Goal: Task Accomplishment & Management: Manage account settings

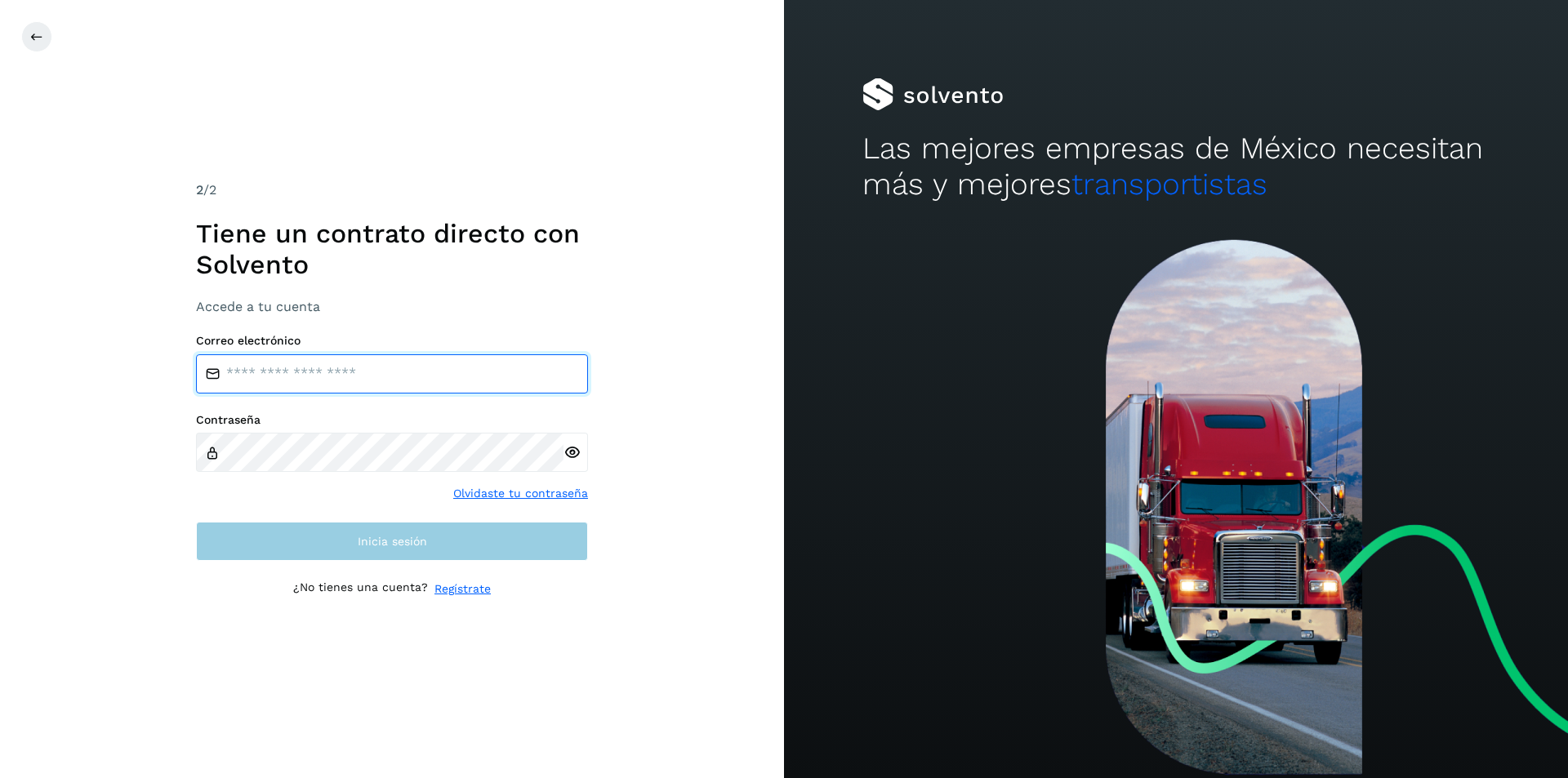
type input "**********"
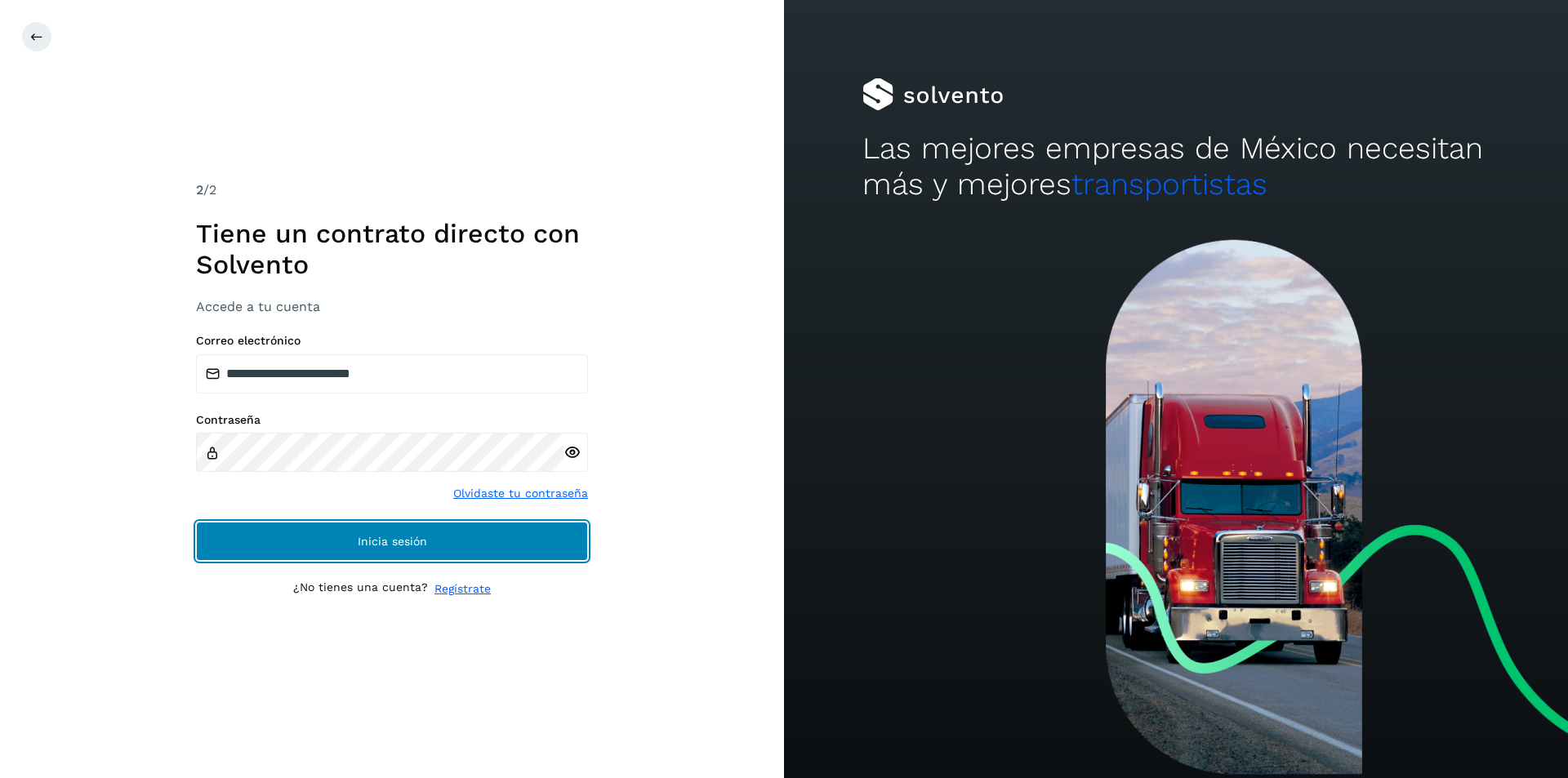
click at [399, 539] on span "Inicia sesión" at bounding box center [392, 541] width 69 height 12
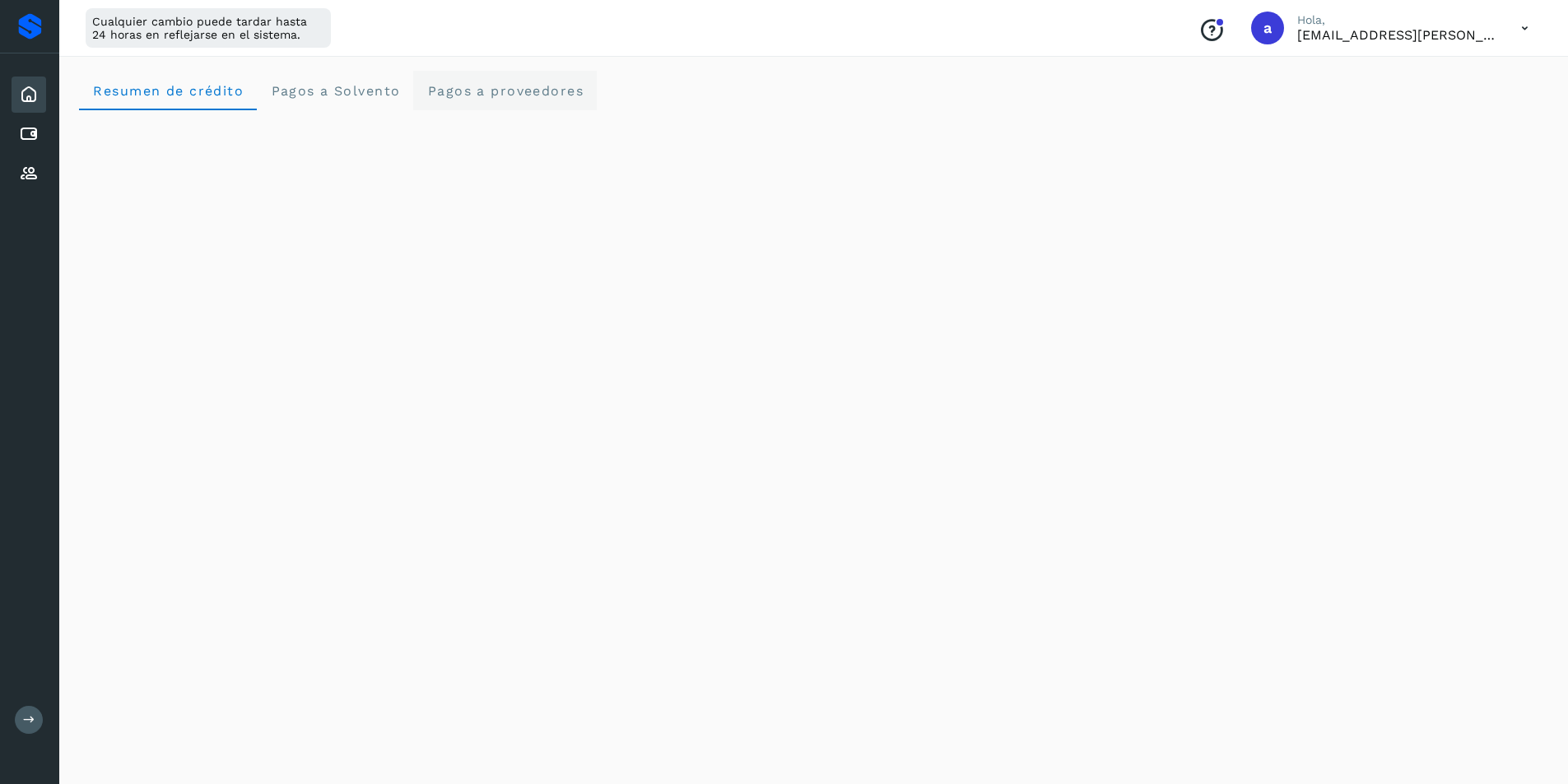
click at [483, 89] on span "Pagos a proveedores" at bounding box center [504, 91] width 157 height 15
click at [34, 103] on div "Inicio" at bounding box center [29, 94] width 34 height 36
click at [31, 89] on icon at bounding box center [29, 94] width 20 height 20
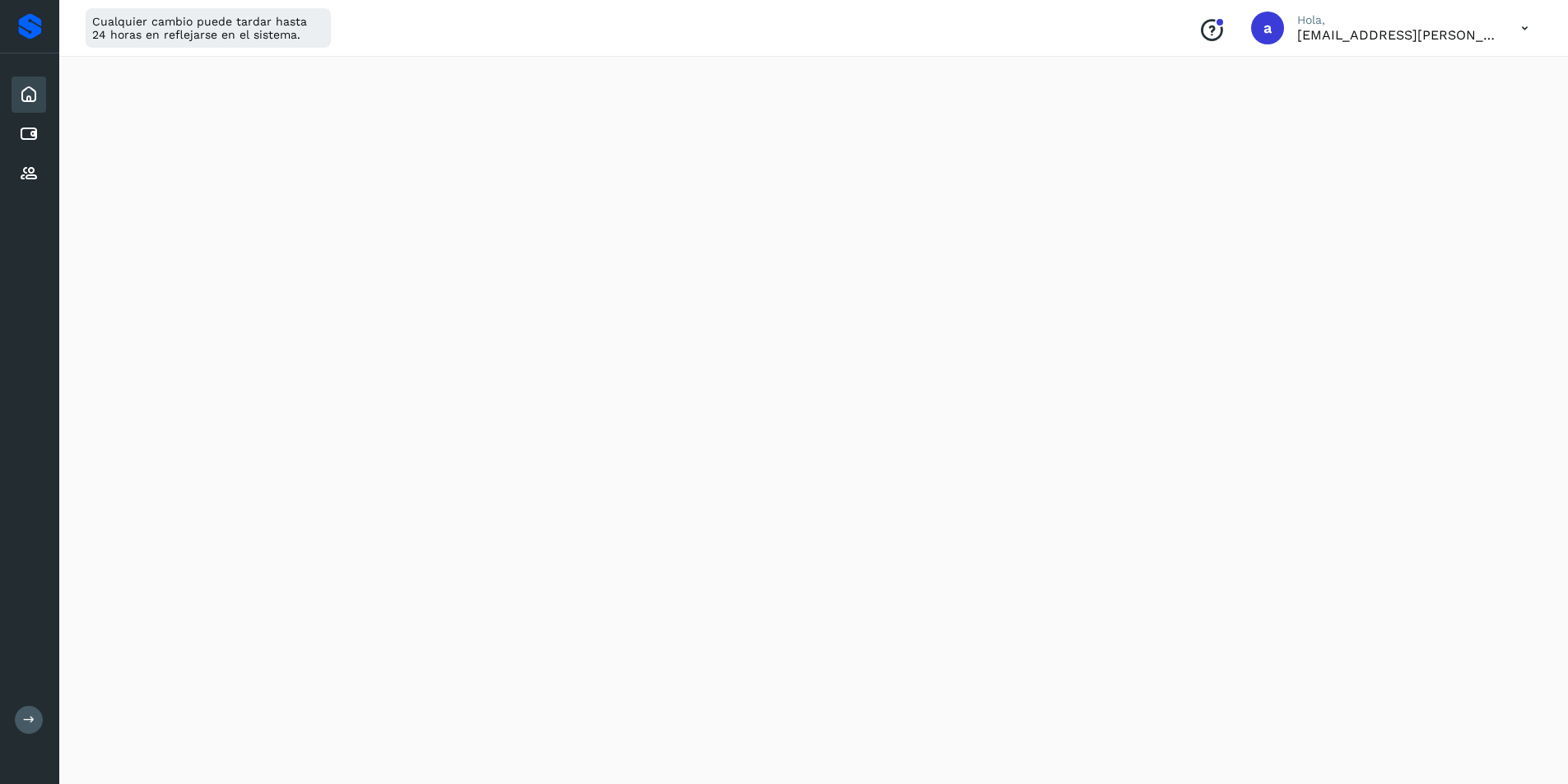
click at [36, 97] on icon at bounding box center [29, 94] width 20 height 20
click at [34, 23] on div at bounding box center [30, 26] width 24 height 26
click at [36, 129] on icon at bounding box center [29, 134] width 20 height 20
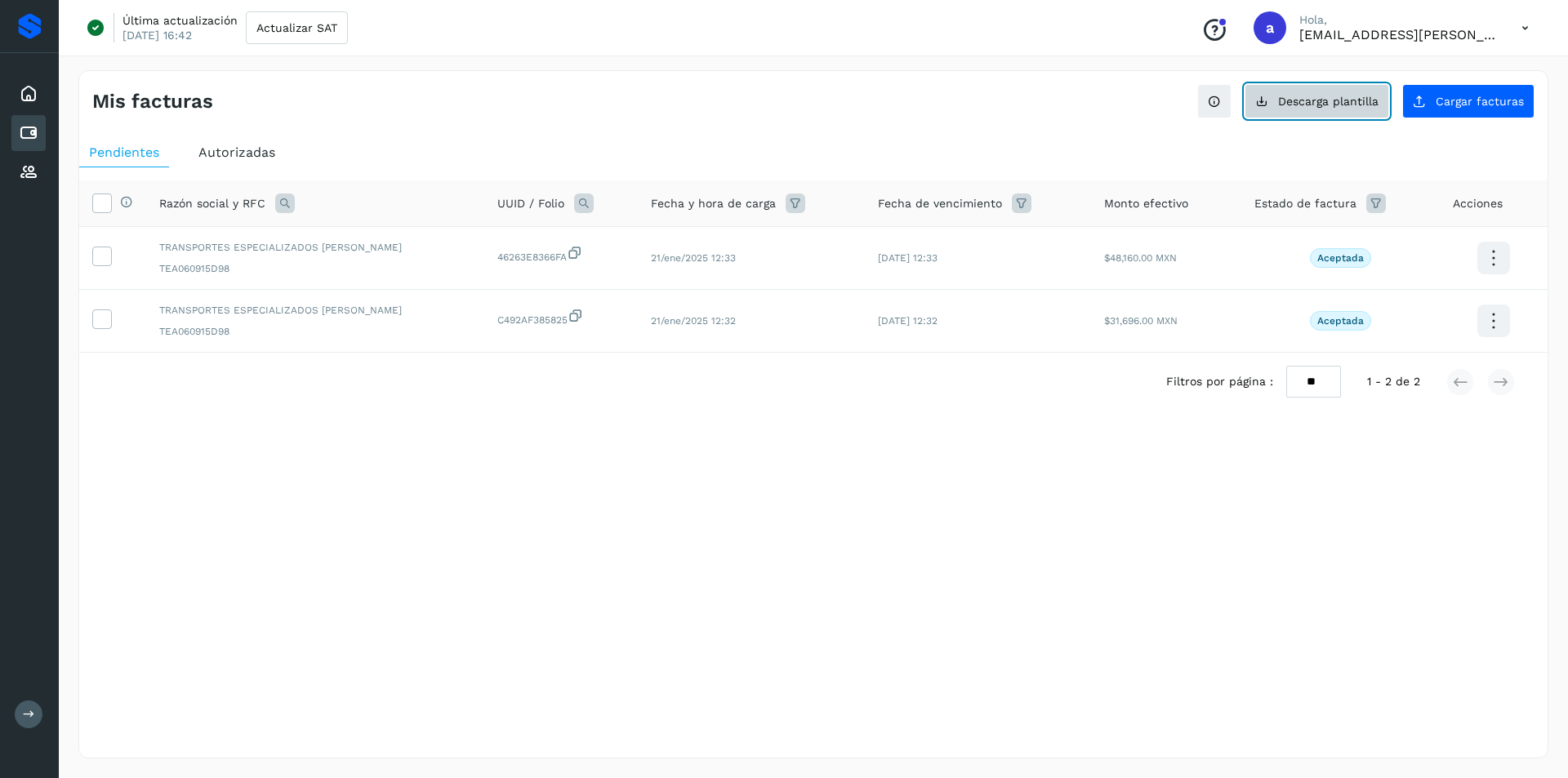
click at [1330, 103] on span "Descarga plantilla" at bounding box center [1328, 101] width 101 height 12
click at [1462, 103] on span "Cargar facturas" at bounding box center [1480, 101] width 88 height 12
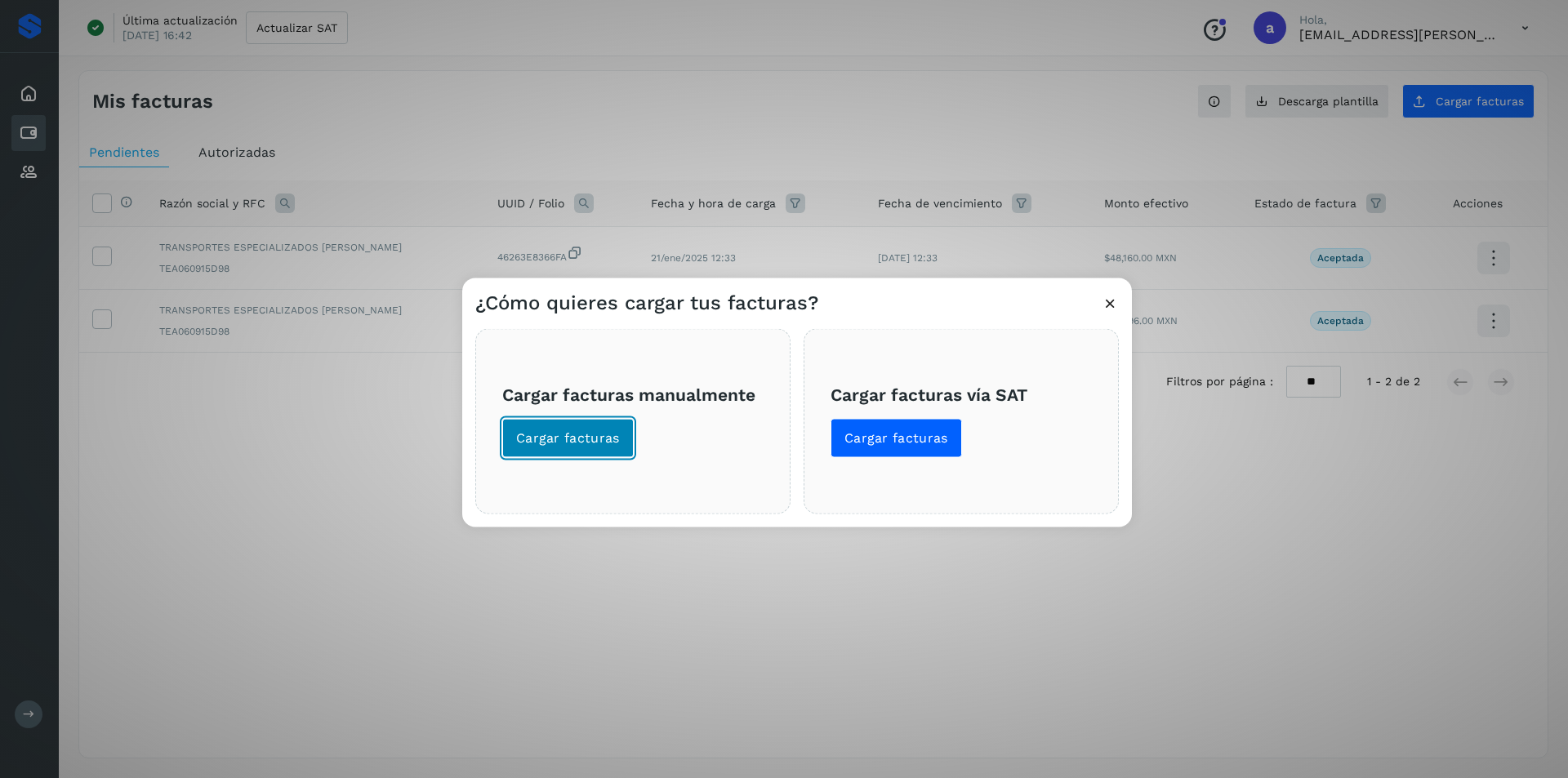
click at [567, 437] on span "Cargar facturas" at bounding box center [568, 438] width 103 height 18
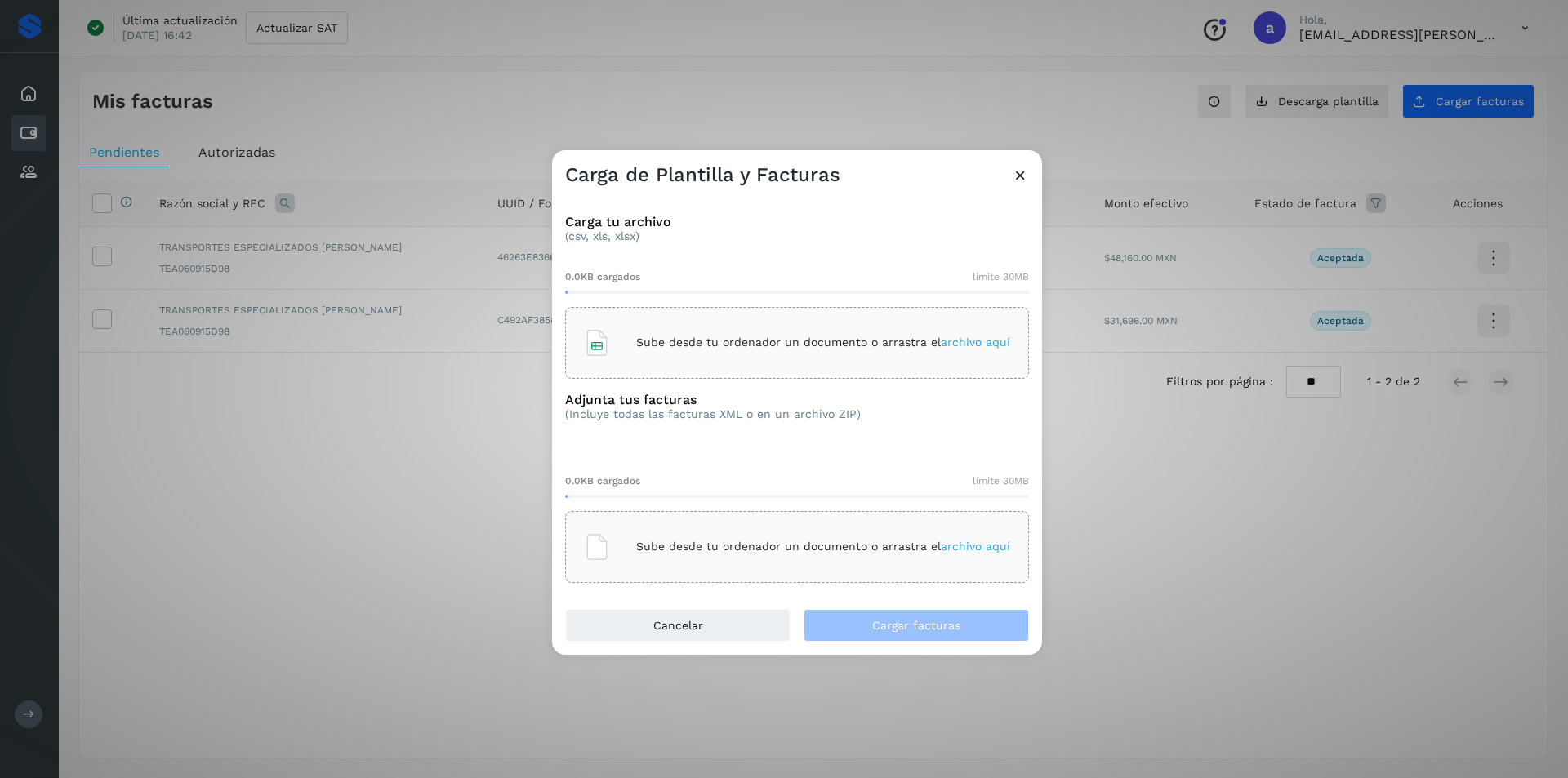
click at [959, 346] on span "archivo aquí" at bounding box center [975, 342] width 69 height 13
click at [999, 540] on span "archivo aquí" at bounding box center [975, 546] width 69 height 13
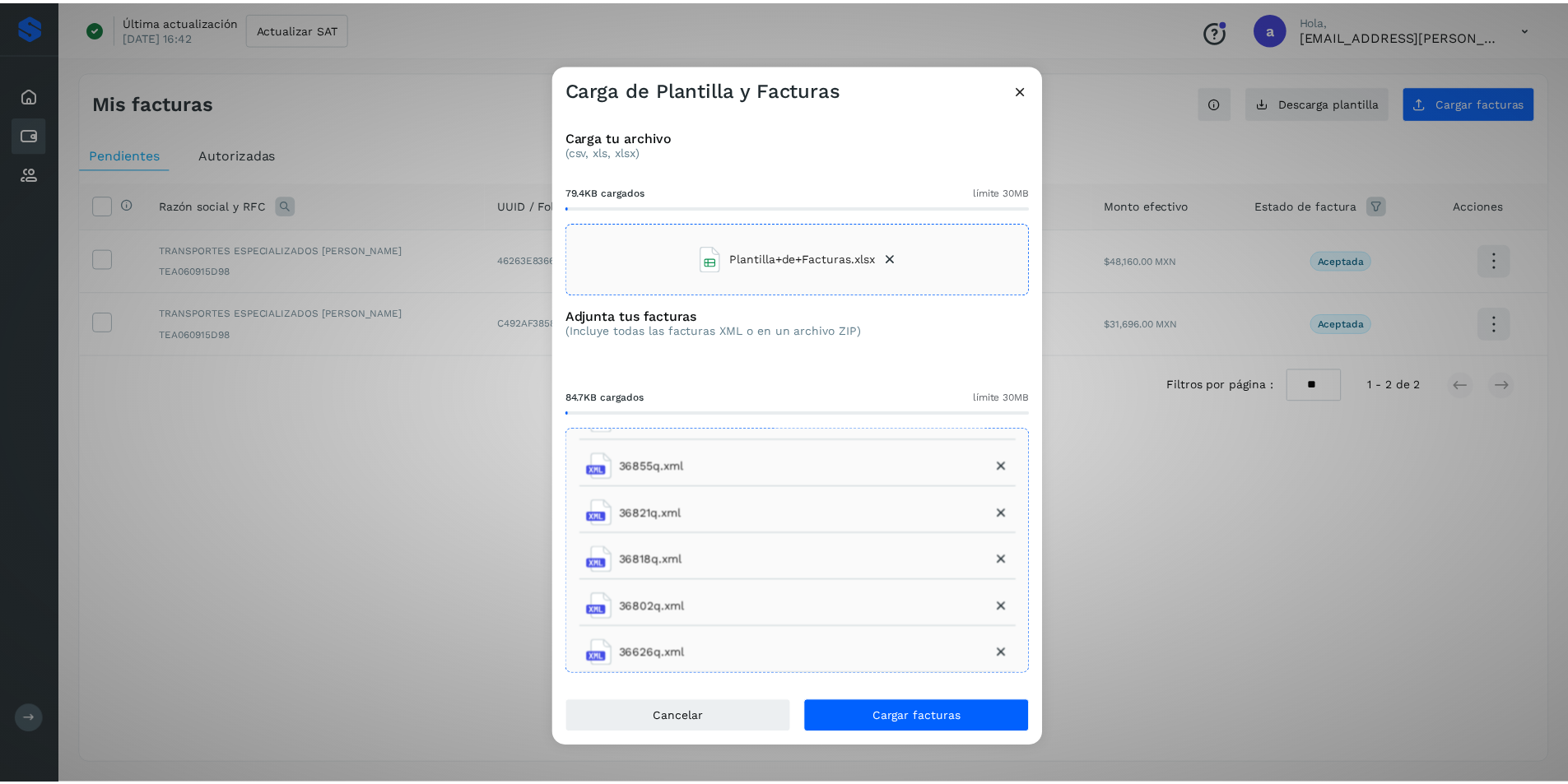
scroll to position [310, 0]
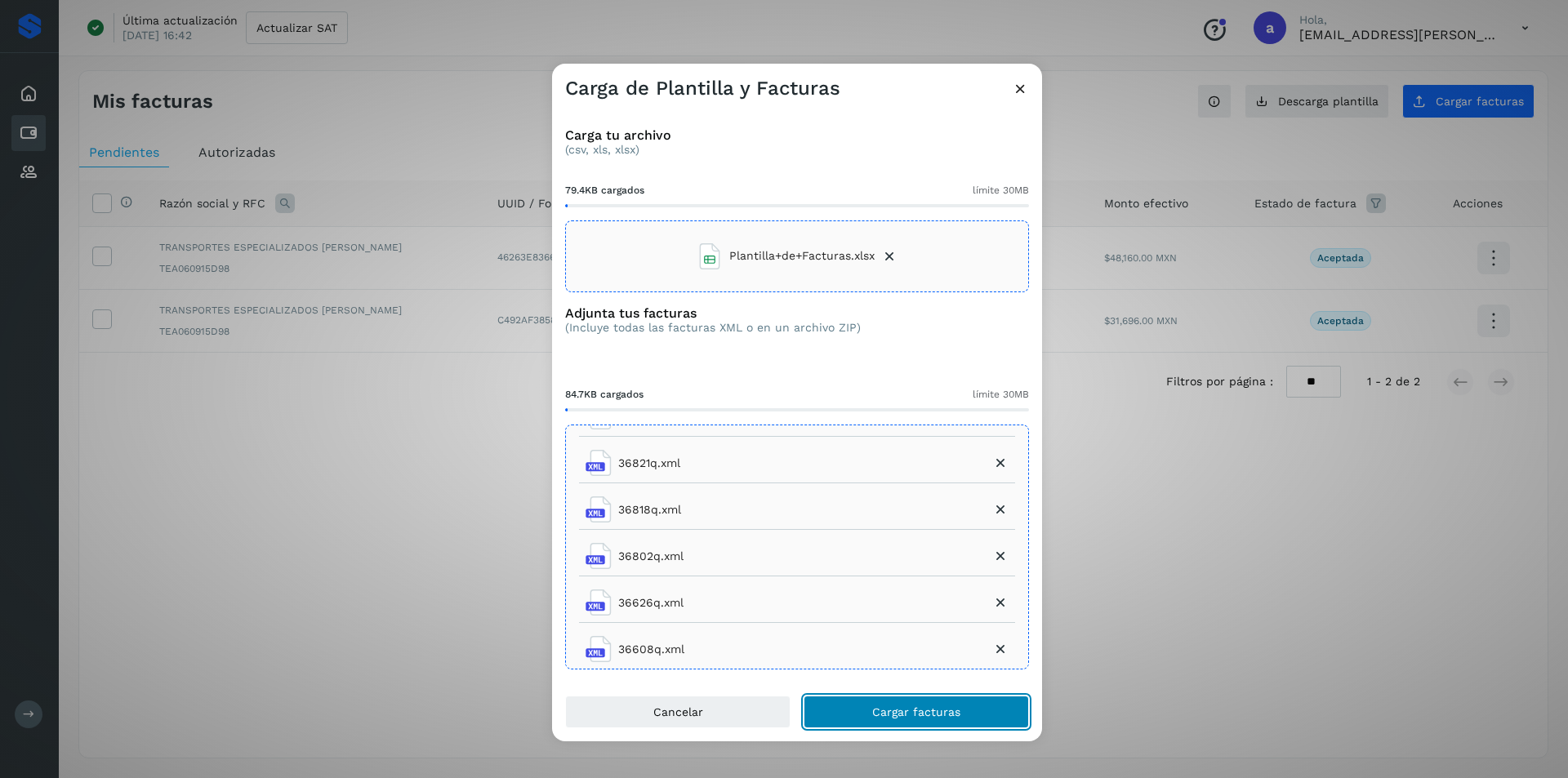
click at [885, 706] on span "Cargar facturas" at bounding box center [916, 711] width 88 height 12
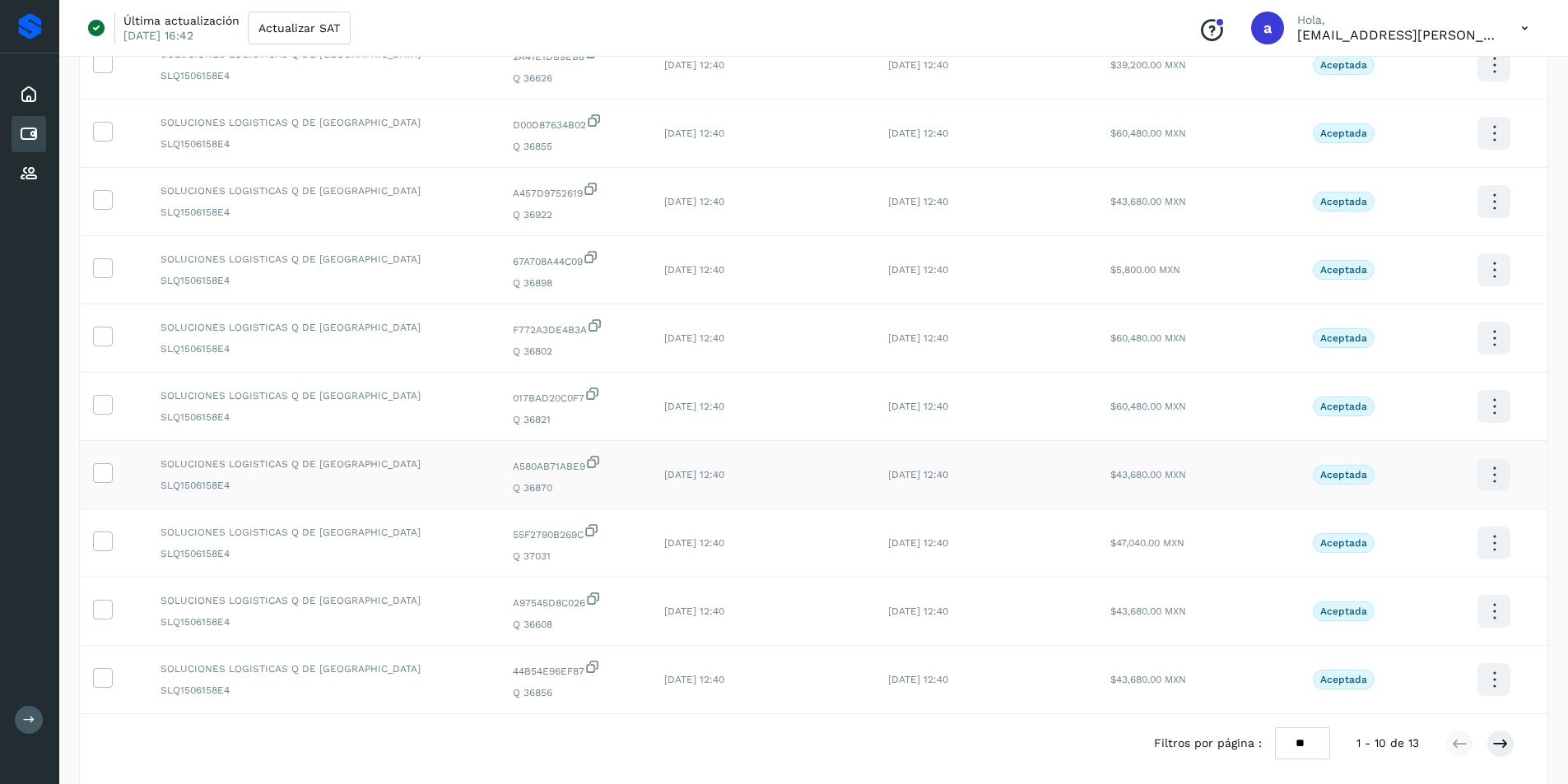
scroll to position [267, 0]
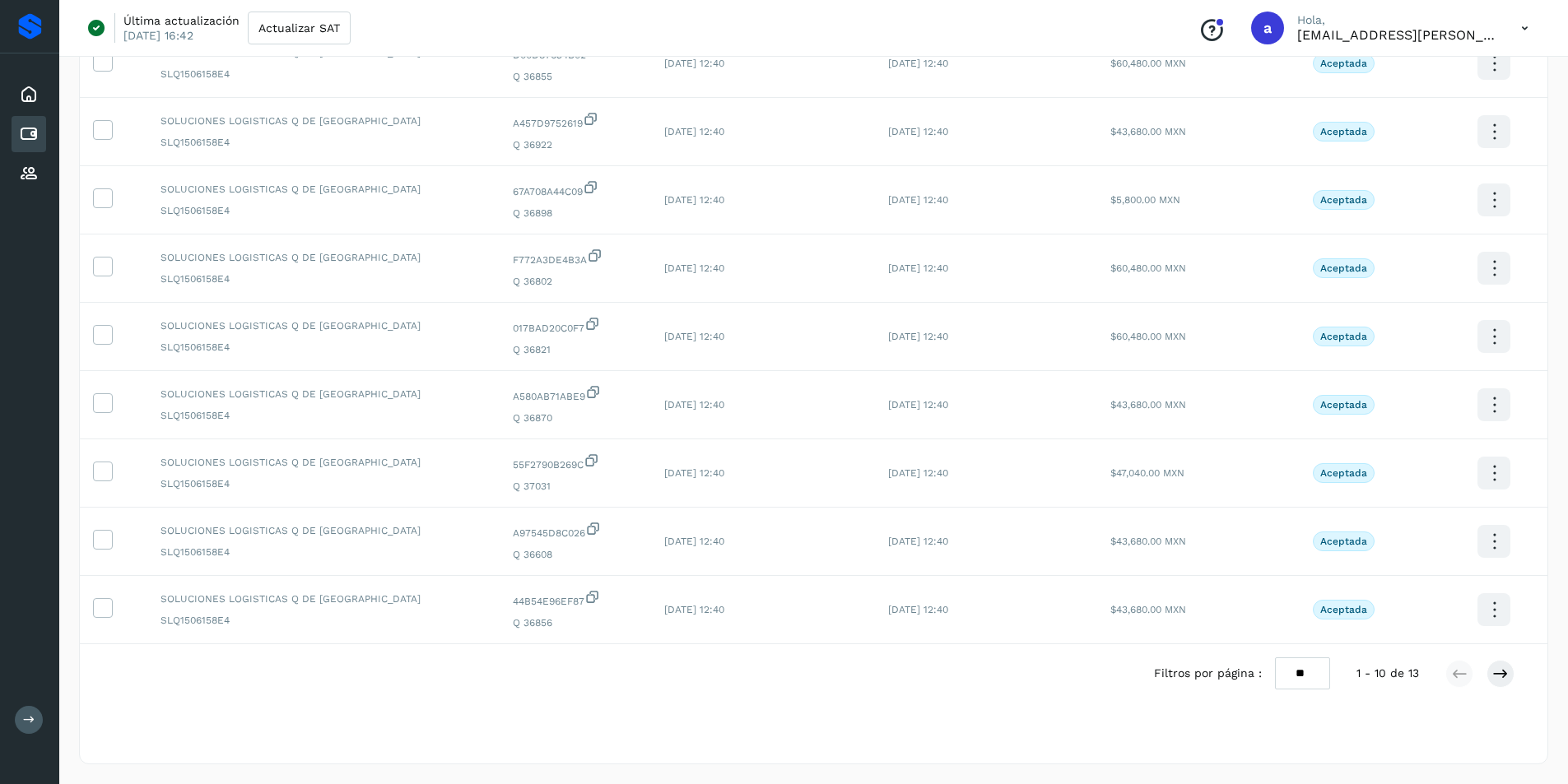
click at [1303, 675] on select "** ** **" at bounding box center [1302, 673] width 55 height 32
select select "**"
click at [1288, 657] on select "** ** **" at bounding box center [1302, 673] width 55 height 32
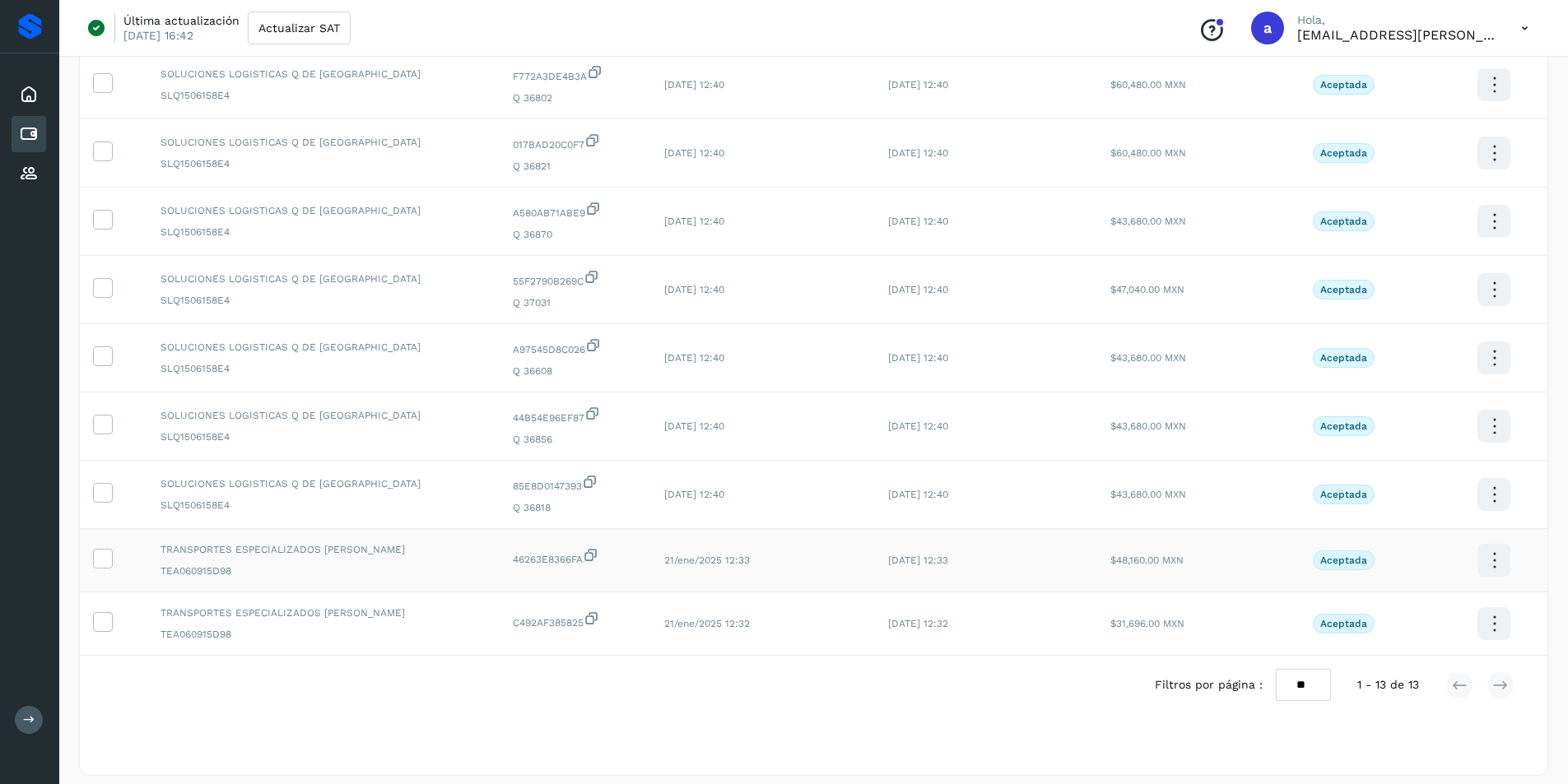
scroll to position [462, 0]
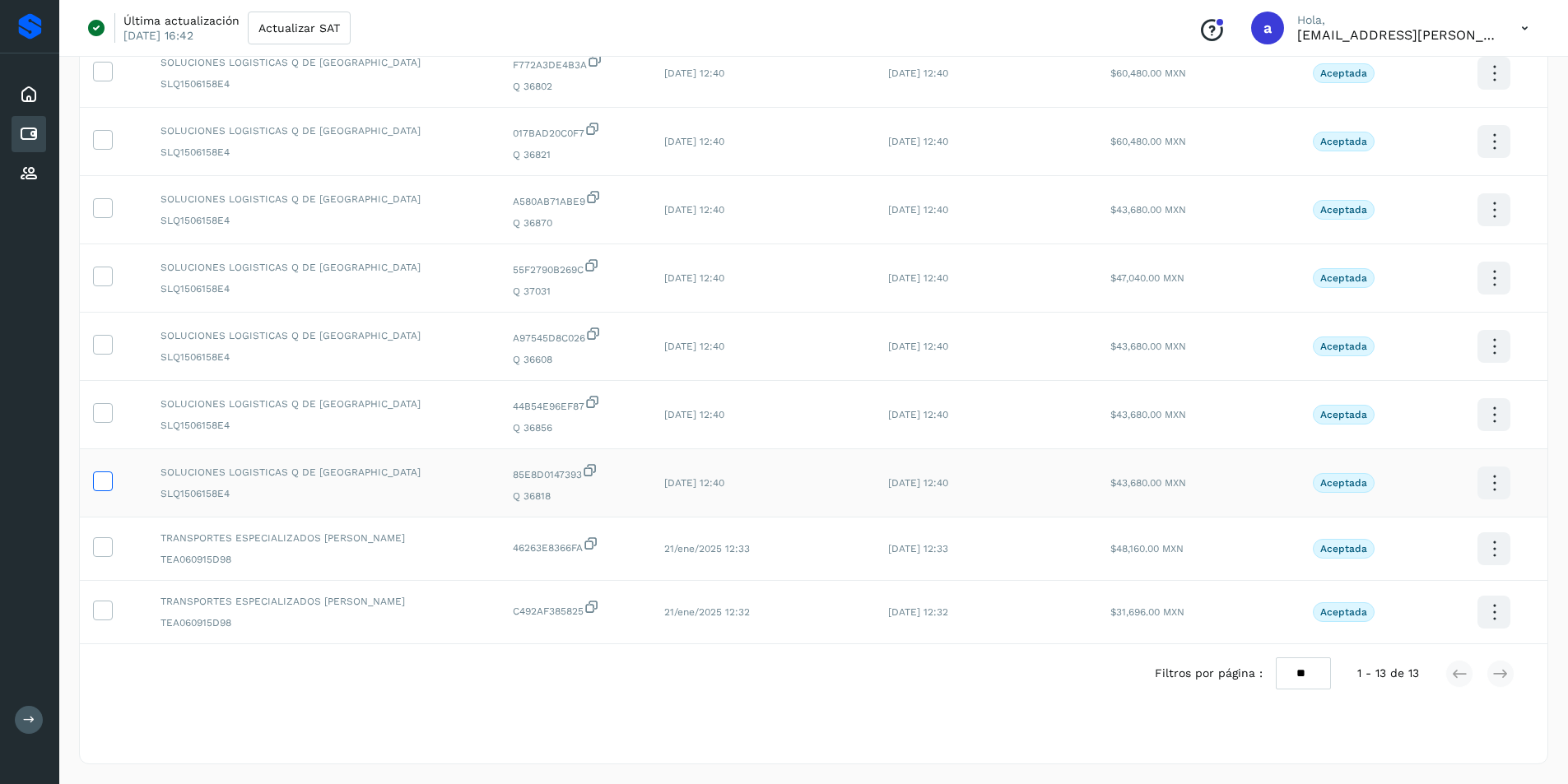
click at [102, 479] on icon at bounding box center [102, 479] width 17 height 17
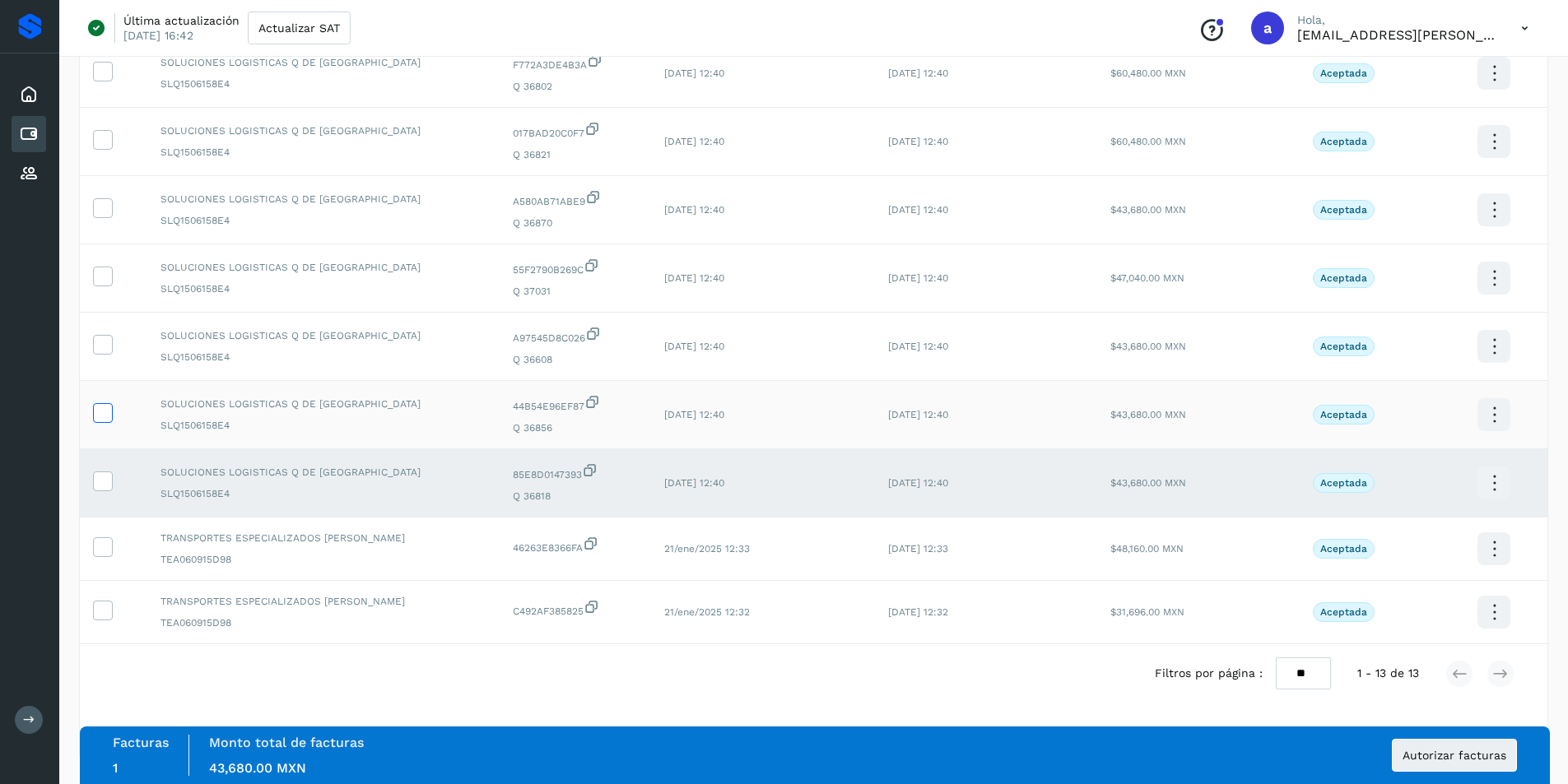
click at [102, 414] on icon at bounding box center [102, 411] width 17 height 17
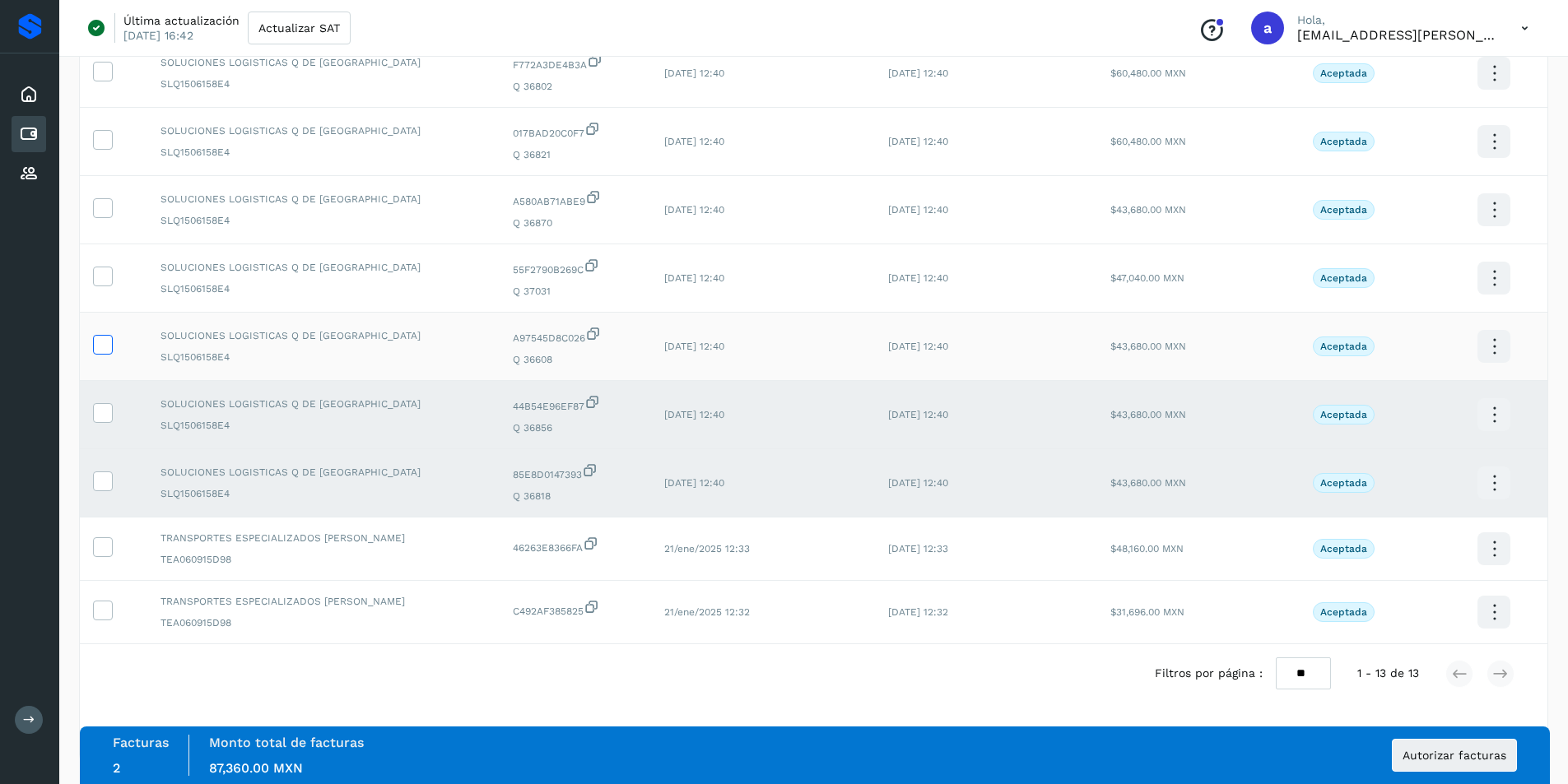
click at [99, 344] on icon at bounding box center [102, 343] width 17 height 17
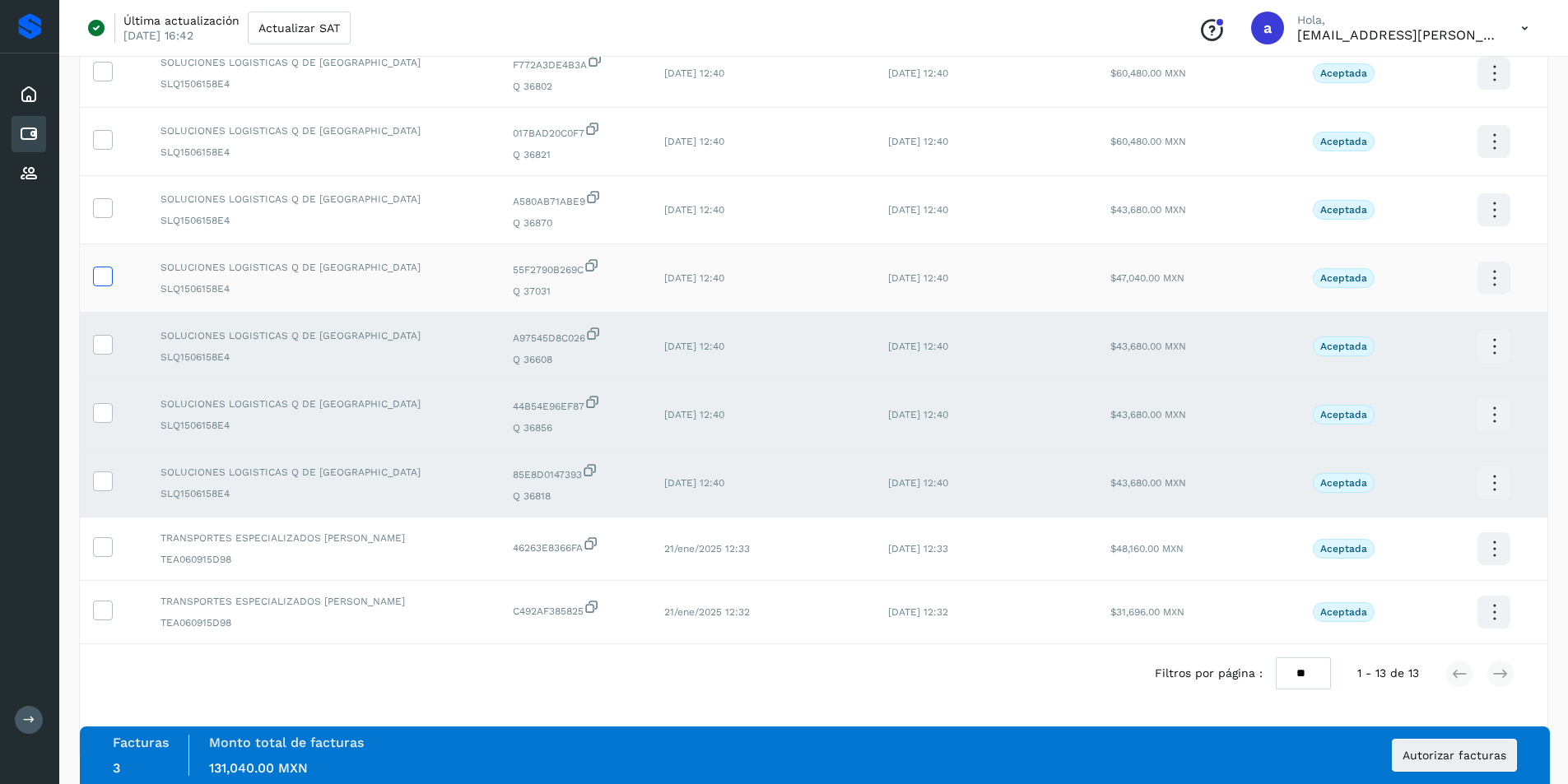
click at [102, 270] on icon at bounding box center [102, 275] width 17 height 17
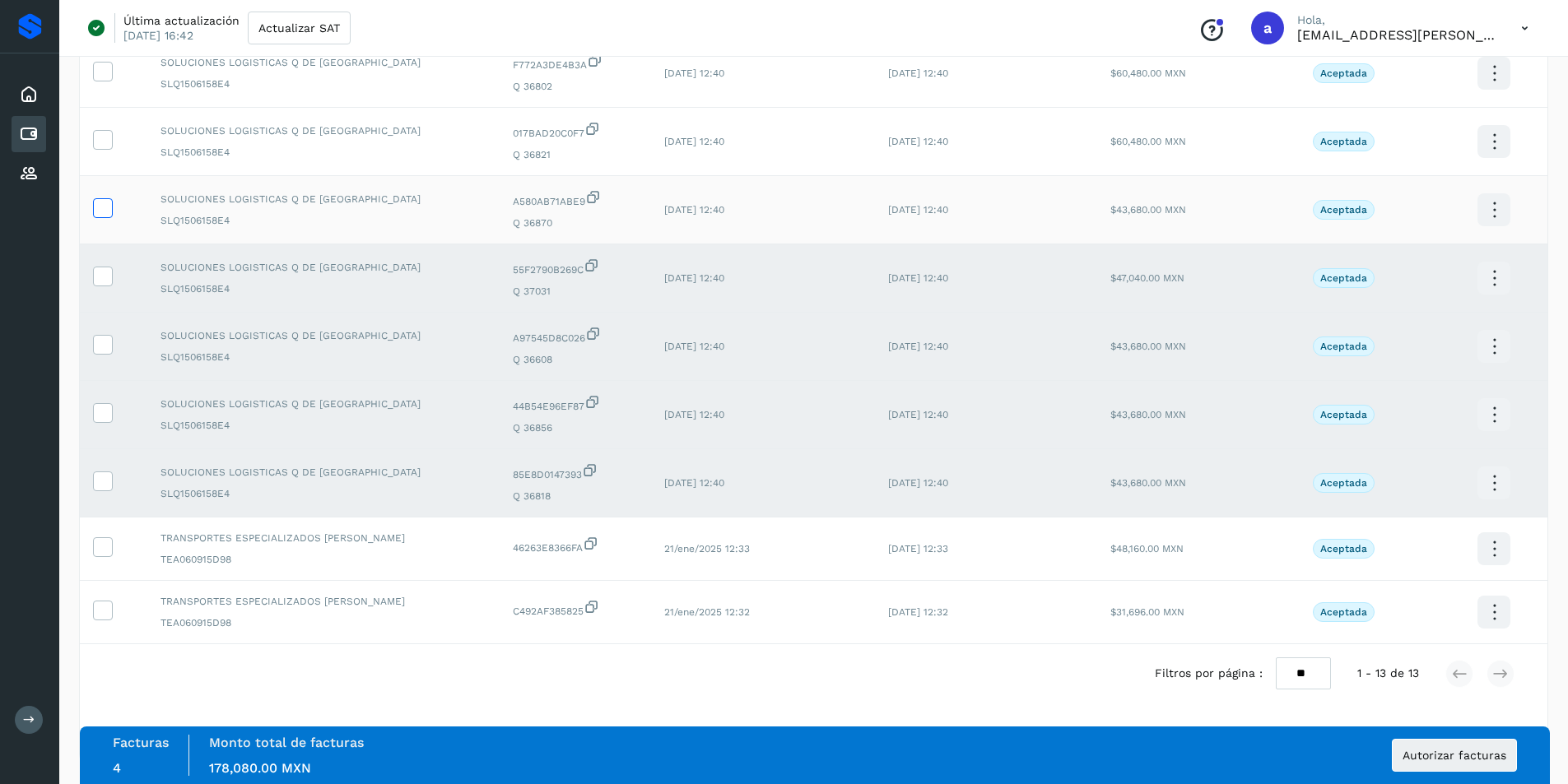
click at [106, 218] on label at bounding box center [103, 208] width 20 height 20
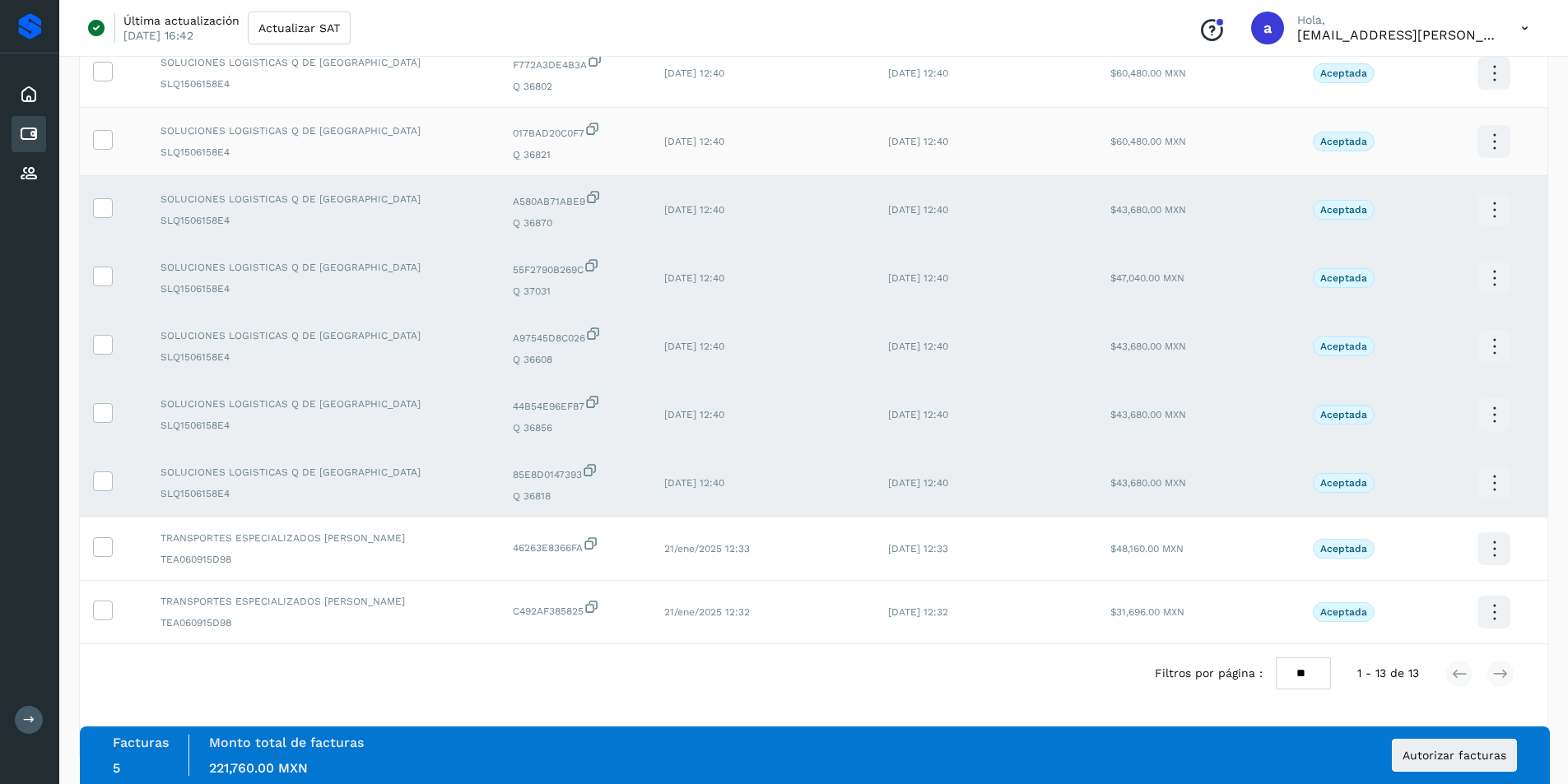
click at [105, 151] on td at bounding box center [113, 141] width 67 height 68
click at [103, 141] on icon at bounding box center [102, 138] width 17 height 17
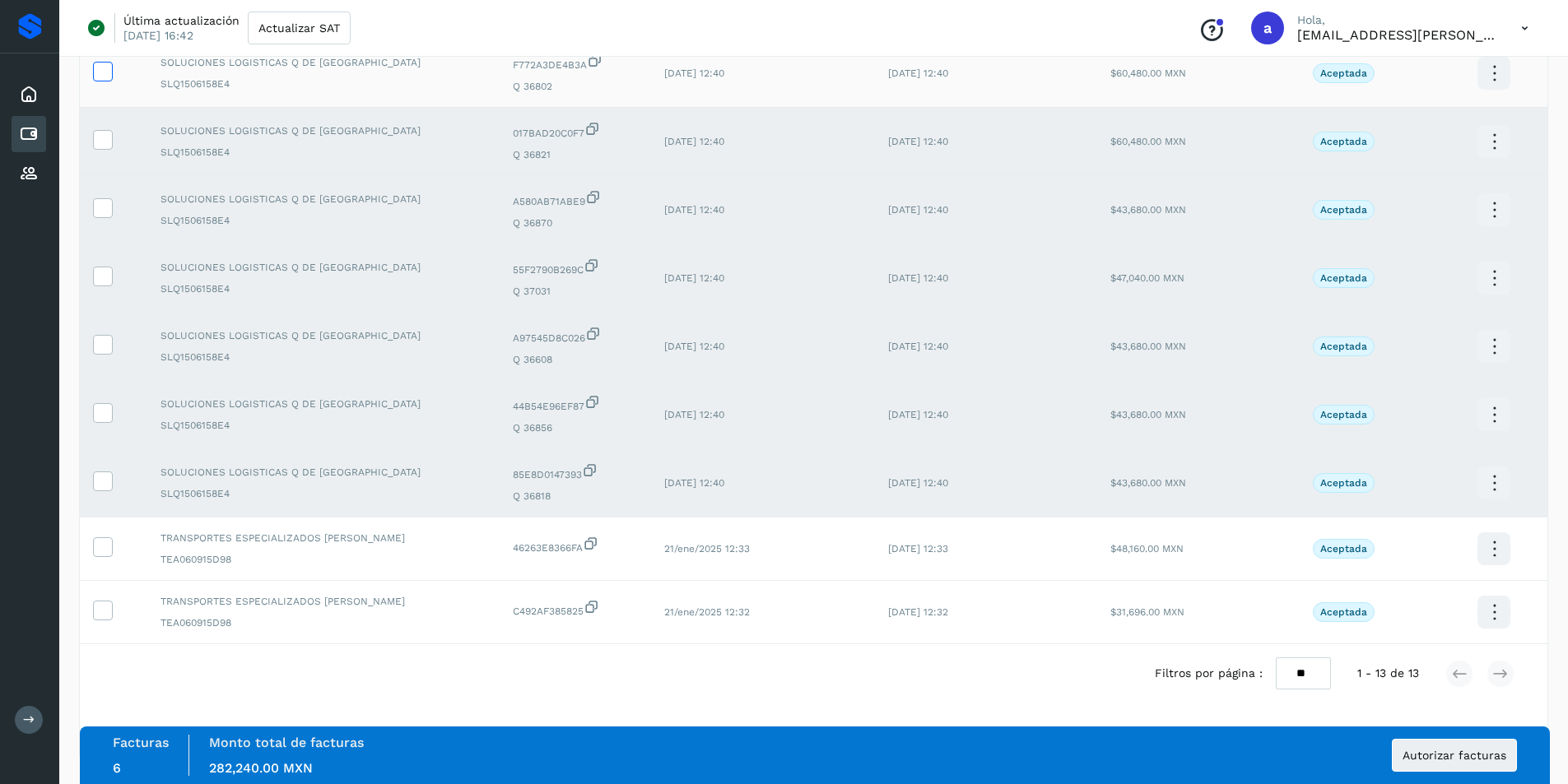
click at [109, 78] on icon at bounding box center [102, 70] width 17 height 17
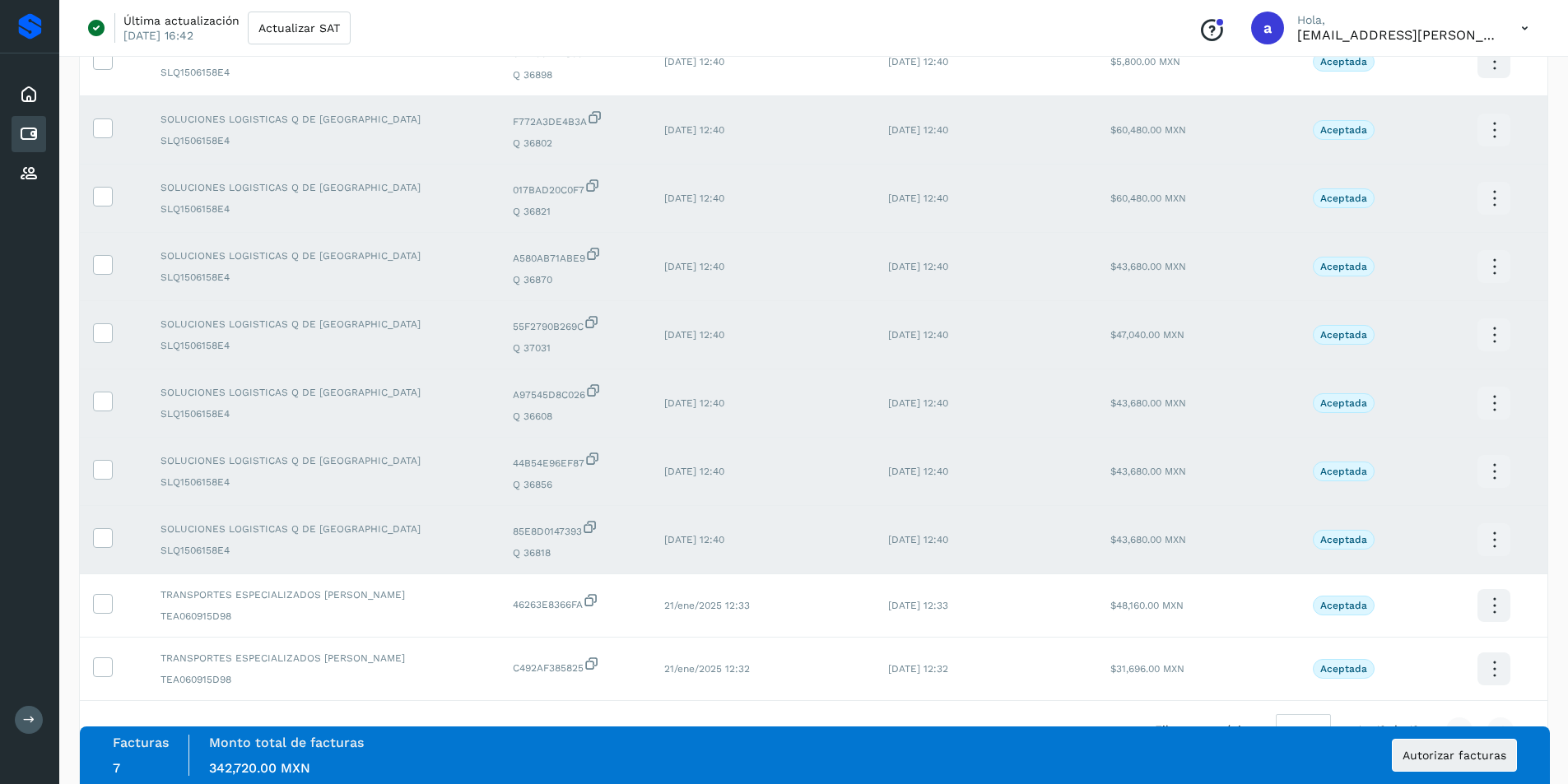
scroll to position [298, 0]
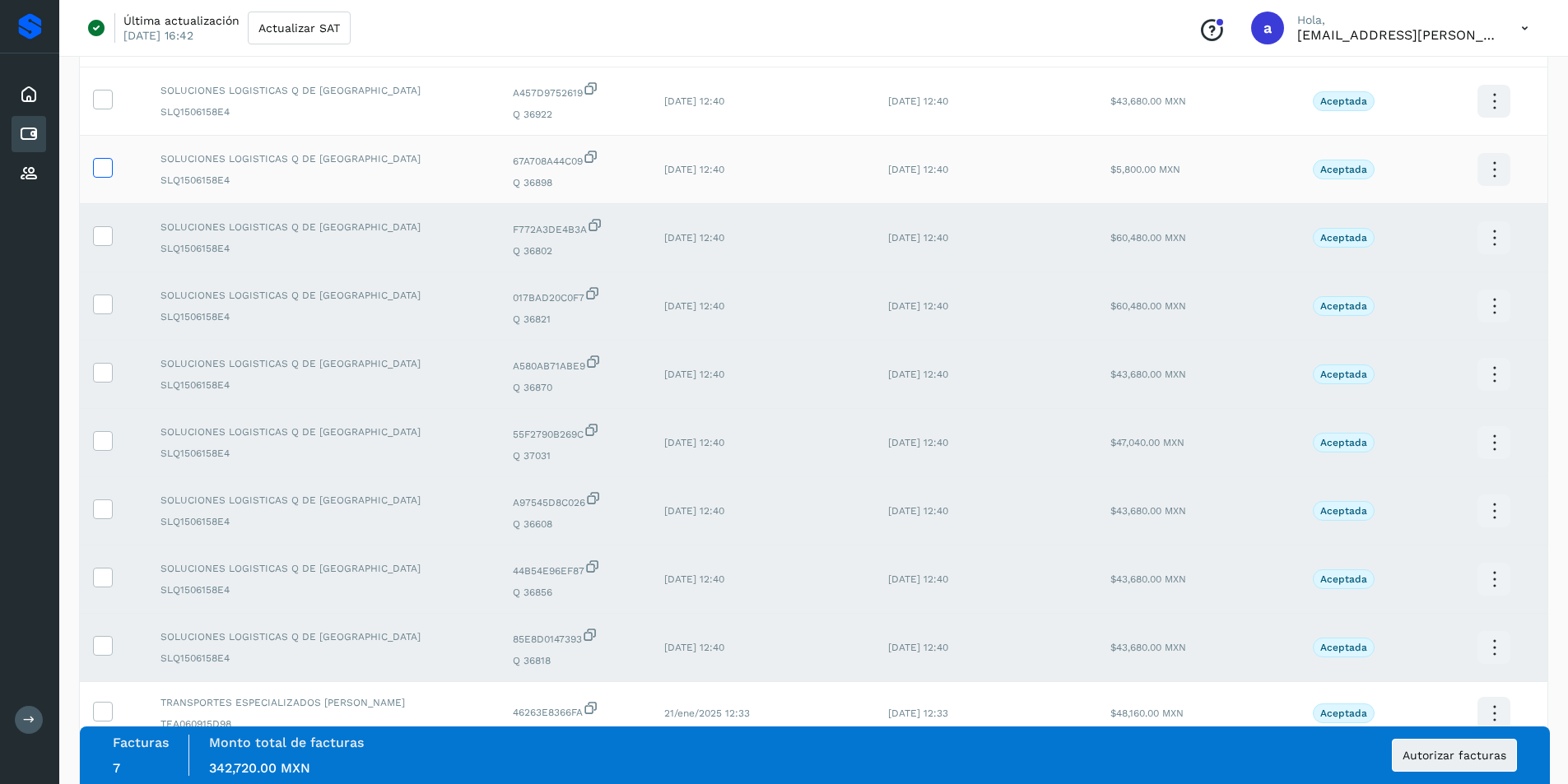
click at [97, 169] on icon at bounding box center [102, 166] width 17 height 17
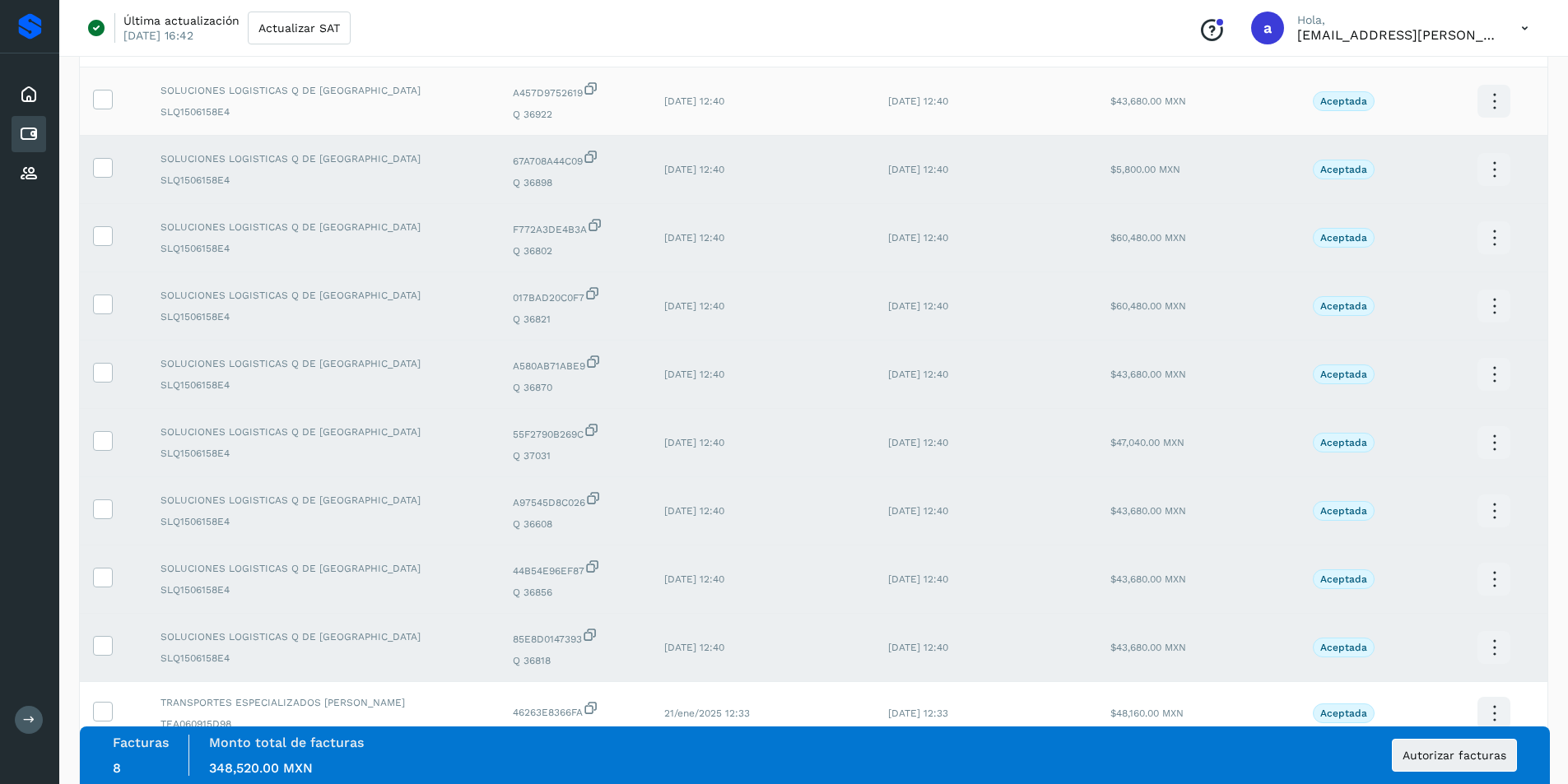
click at [106, 111] on td at bounding box center [113, 101] width 67 height 68
click at [100, 99] on icon at bounding box center [102, 98] width 17 height 17
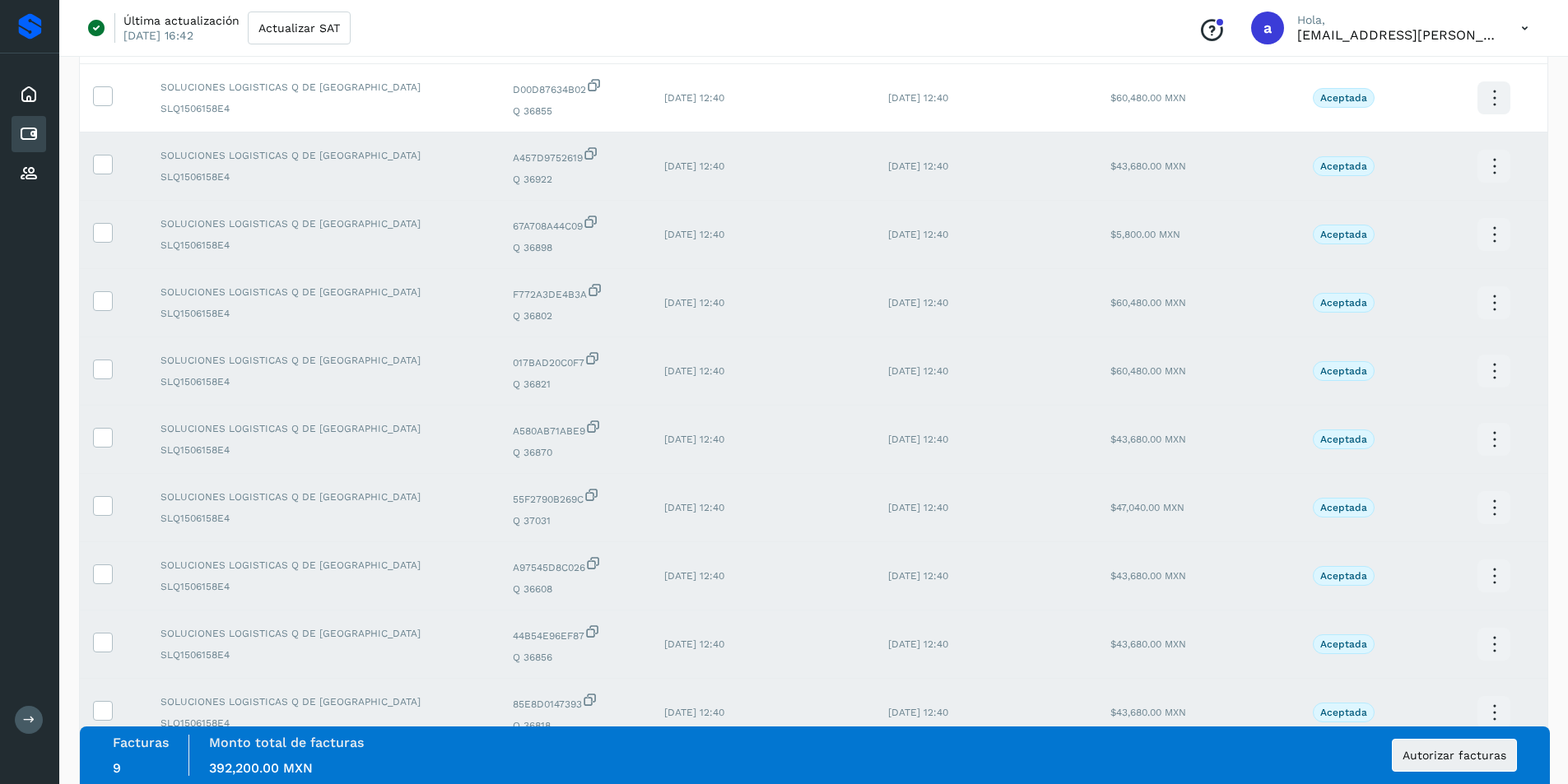
scroll to position [133, 0]
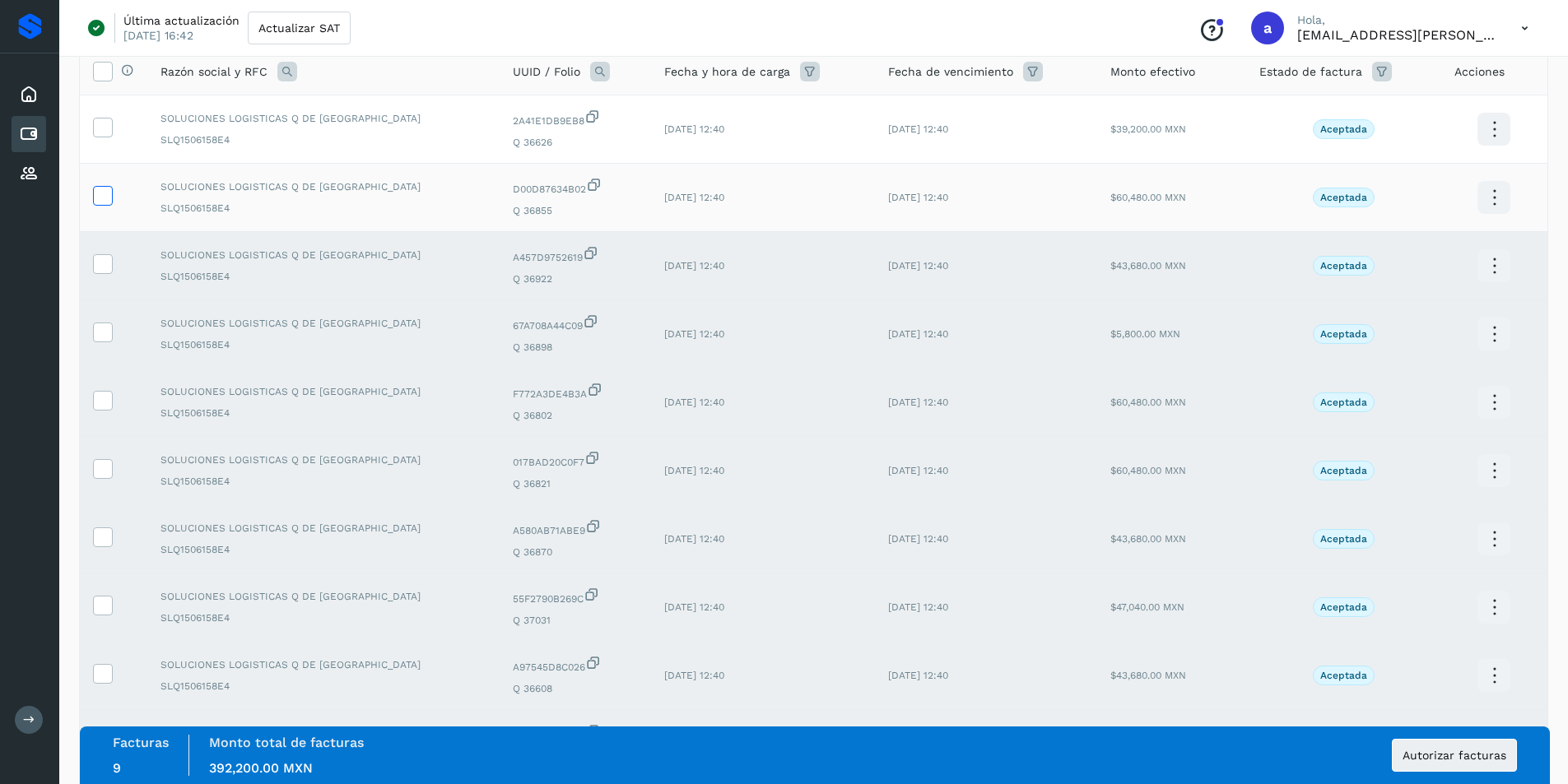
click at [105, 190] on icon at bounding box center [102, 194] width 17 height 17
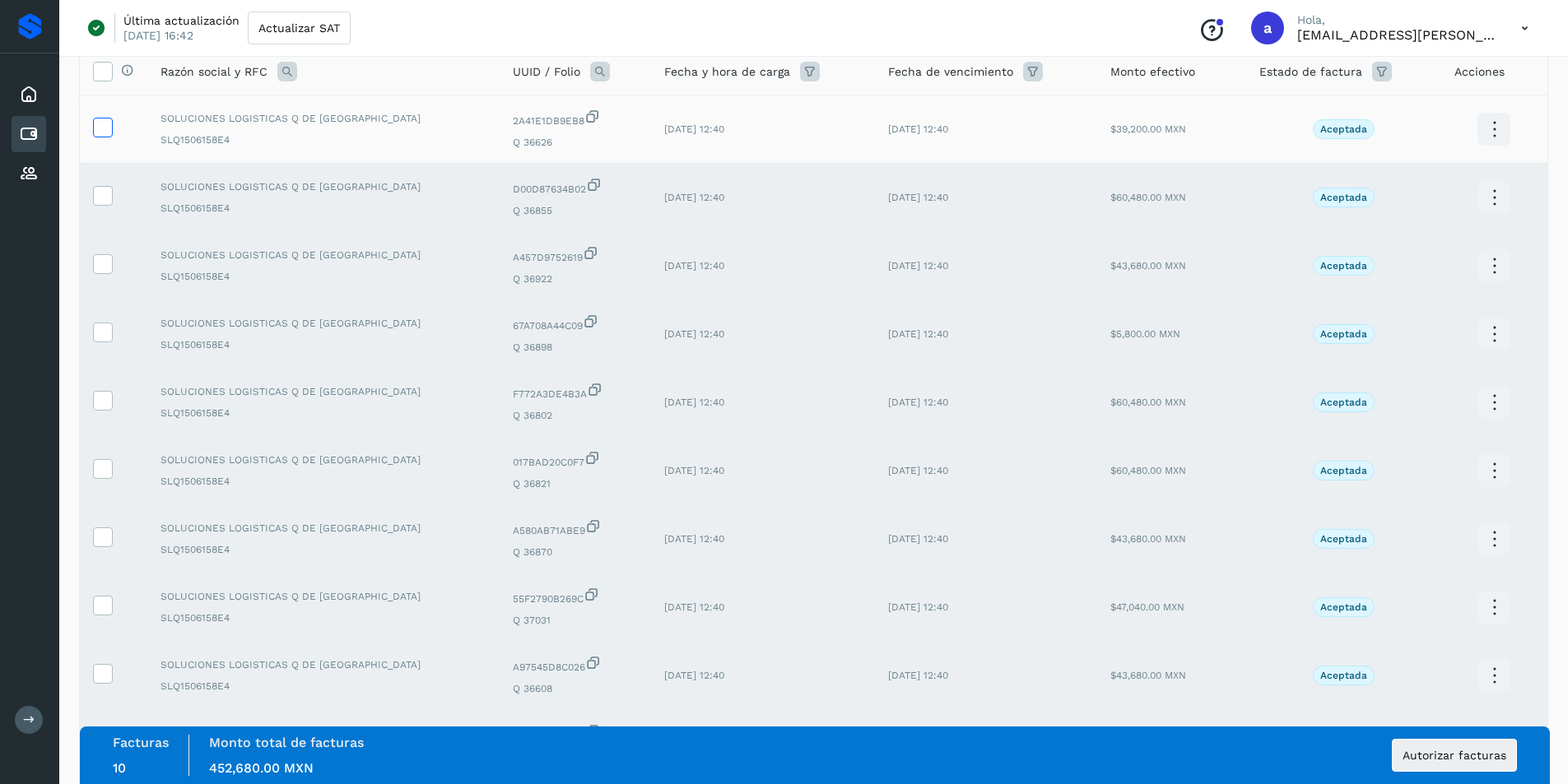
click at [101, 131] on icon at bounding box center [102, 126] width 17 height 17
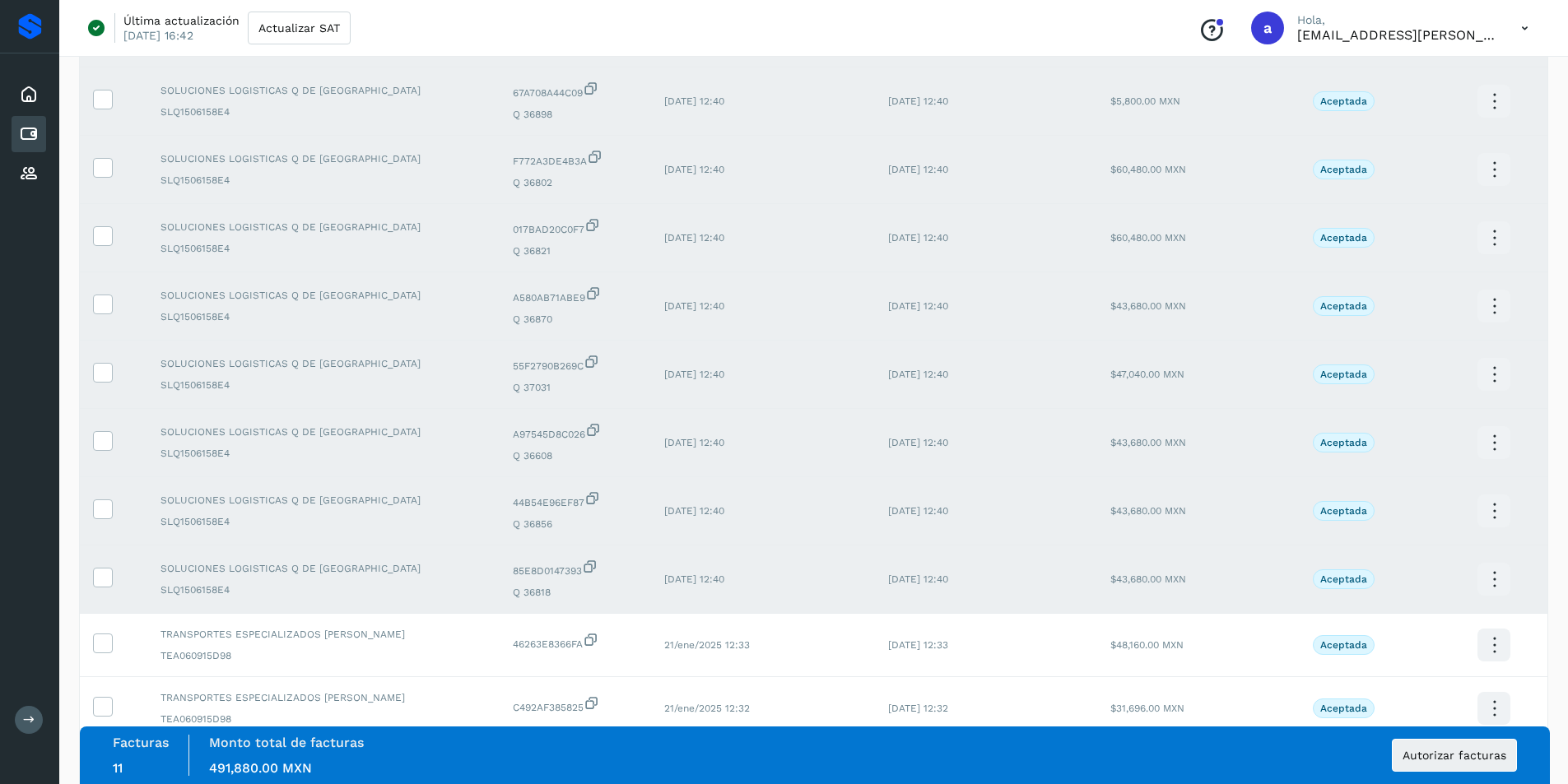
scroll to position [380, 0]
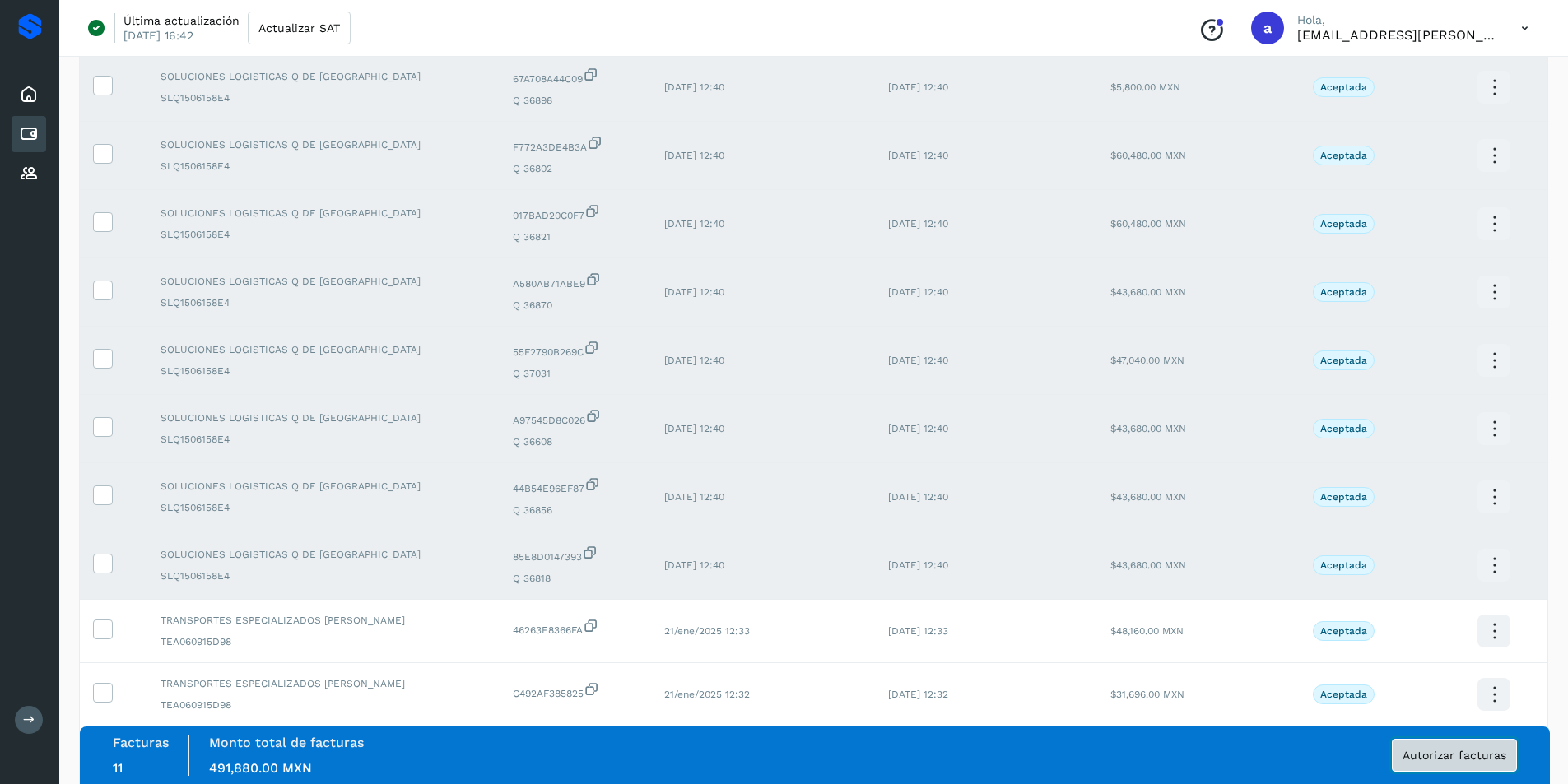
click at [1413, 760] on span "Autorizar facturas" at bounding box center [1455, 755] width 103 height 12
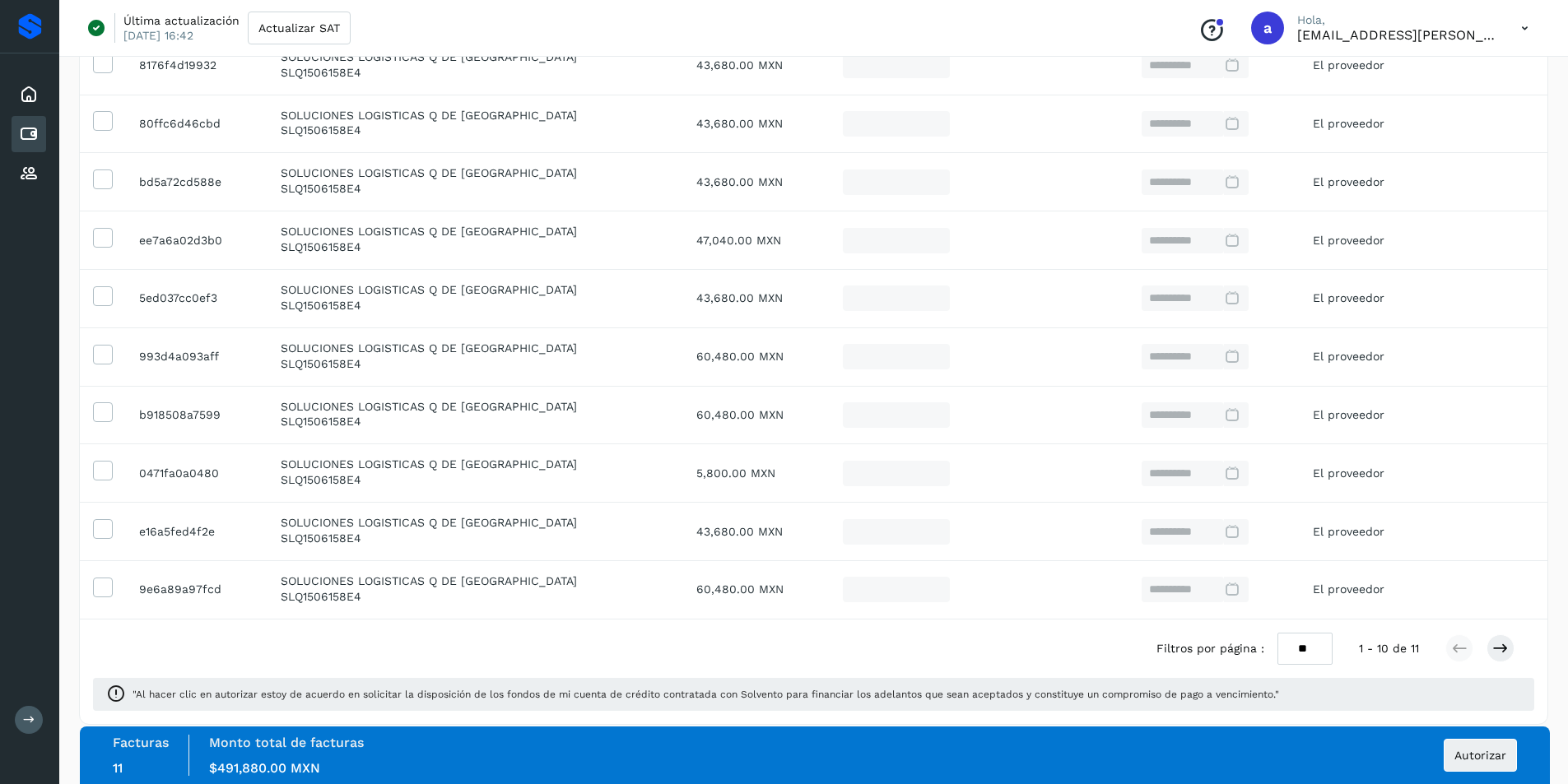
scroll to position [325, 0]
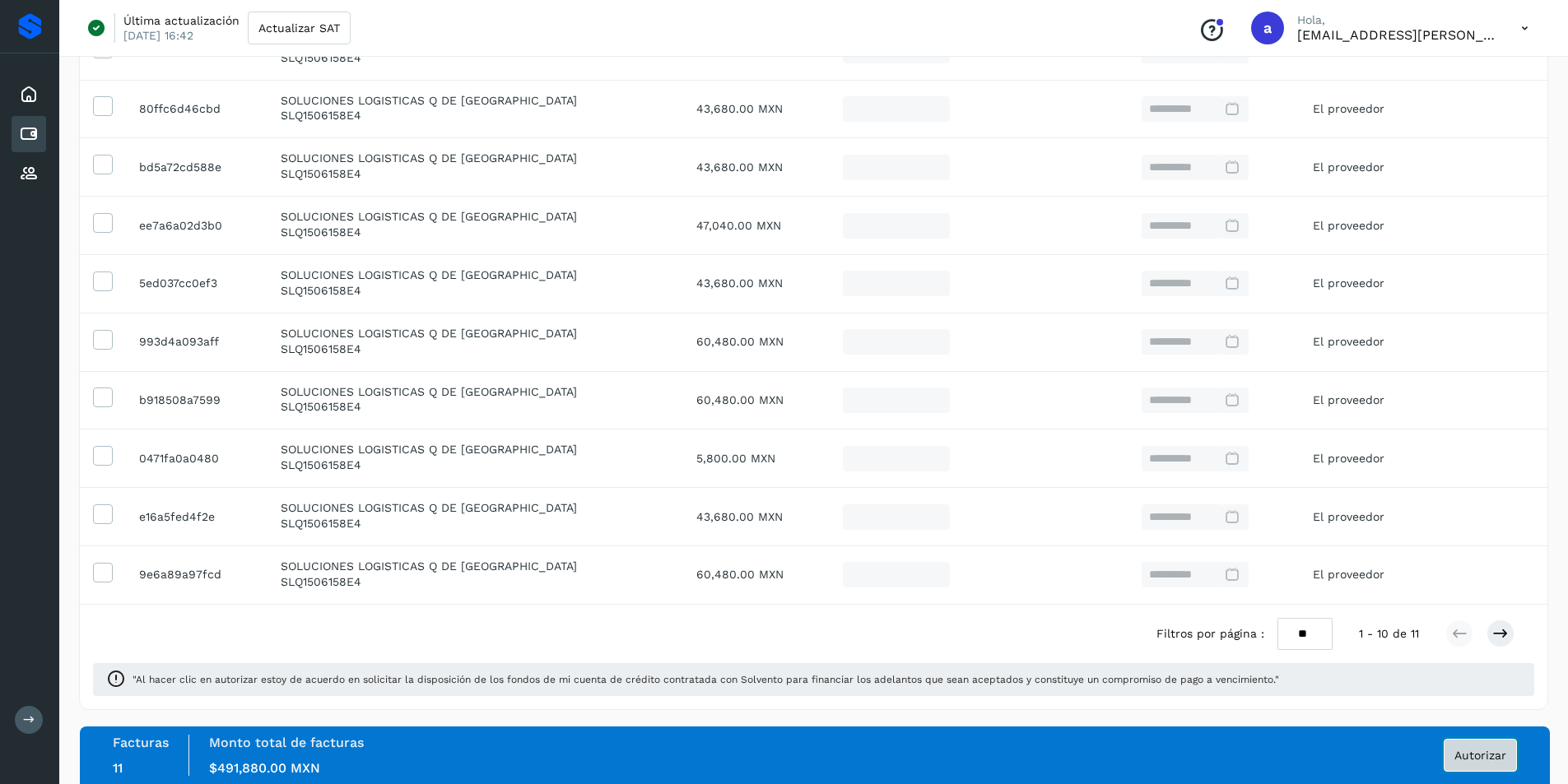
click at [1475, 743] on button "Autorizar" at bounding box center [1480, 755] width 73 height 33
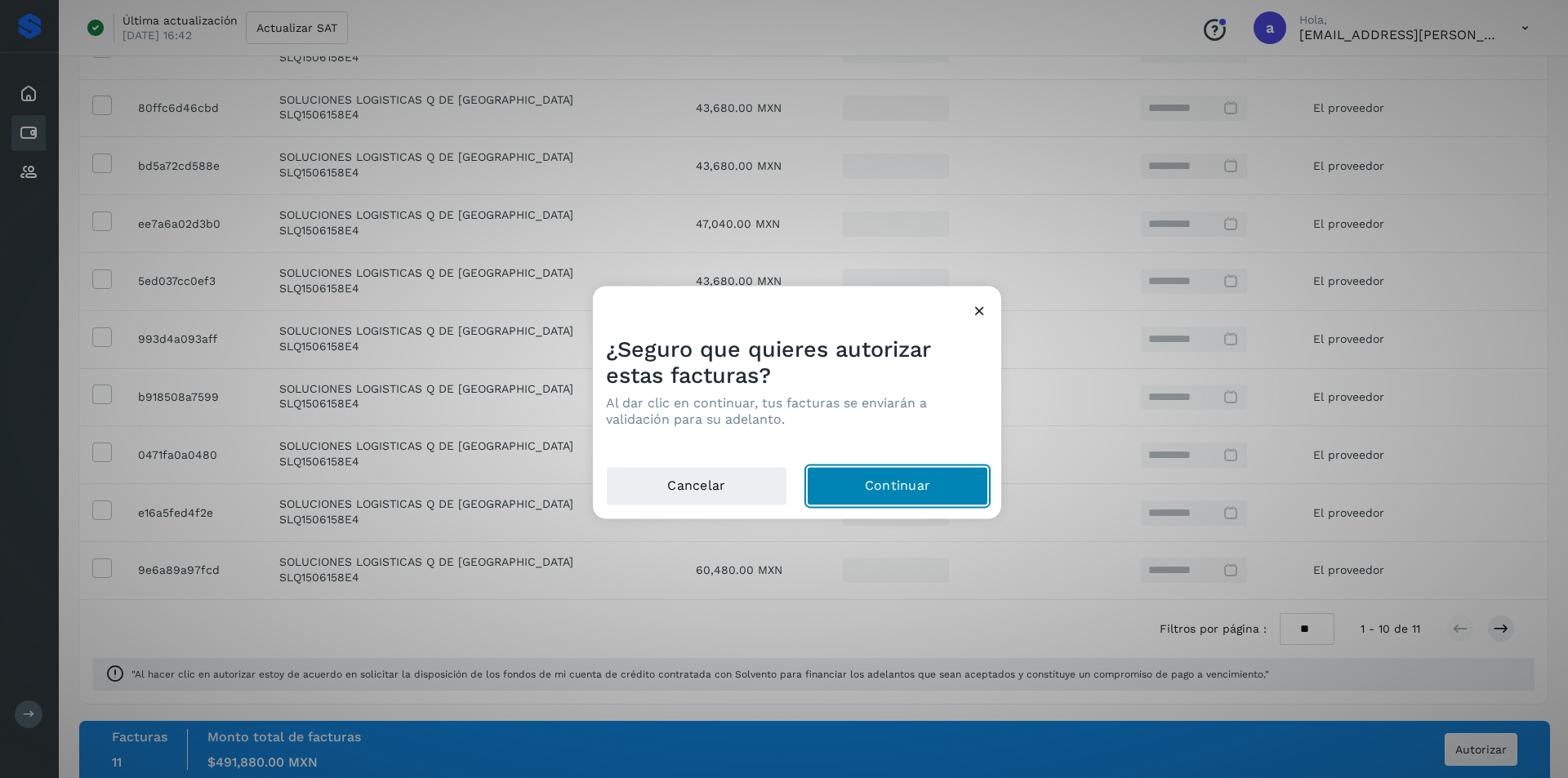
click at [923, 476] on button "Continuar" at bounding box center [897, 486] width 181 height 40
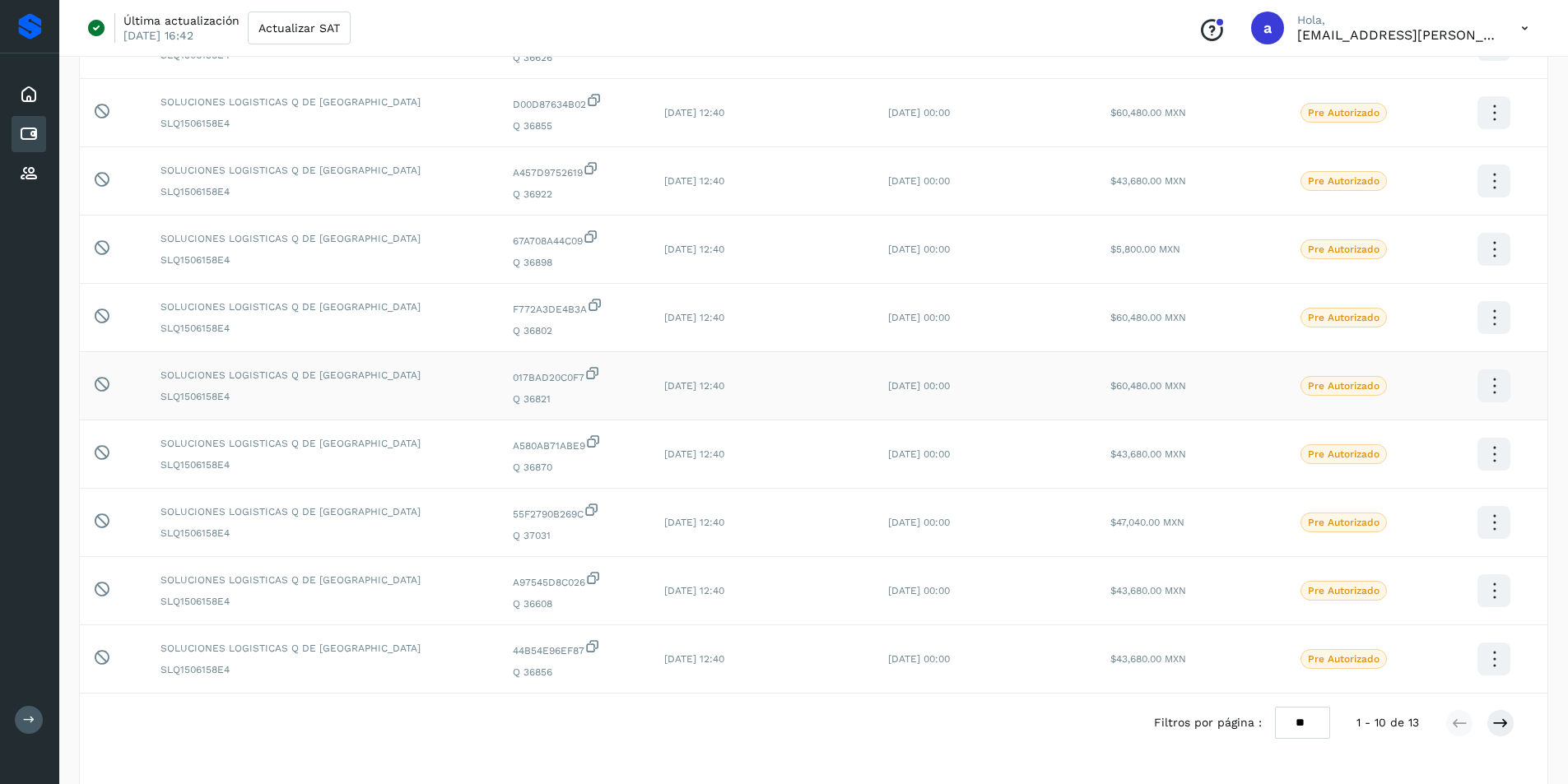
scroll to position [267, 0]
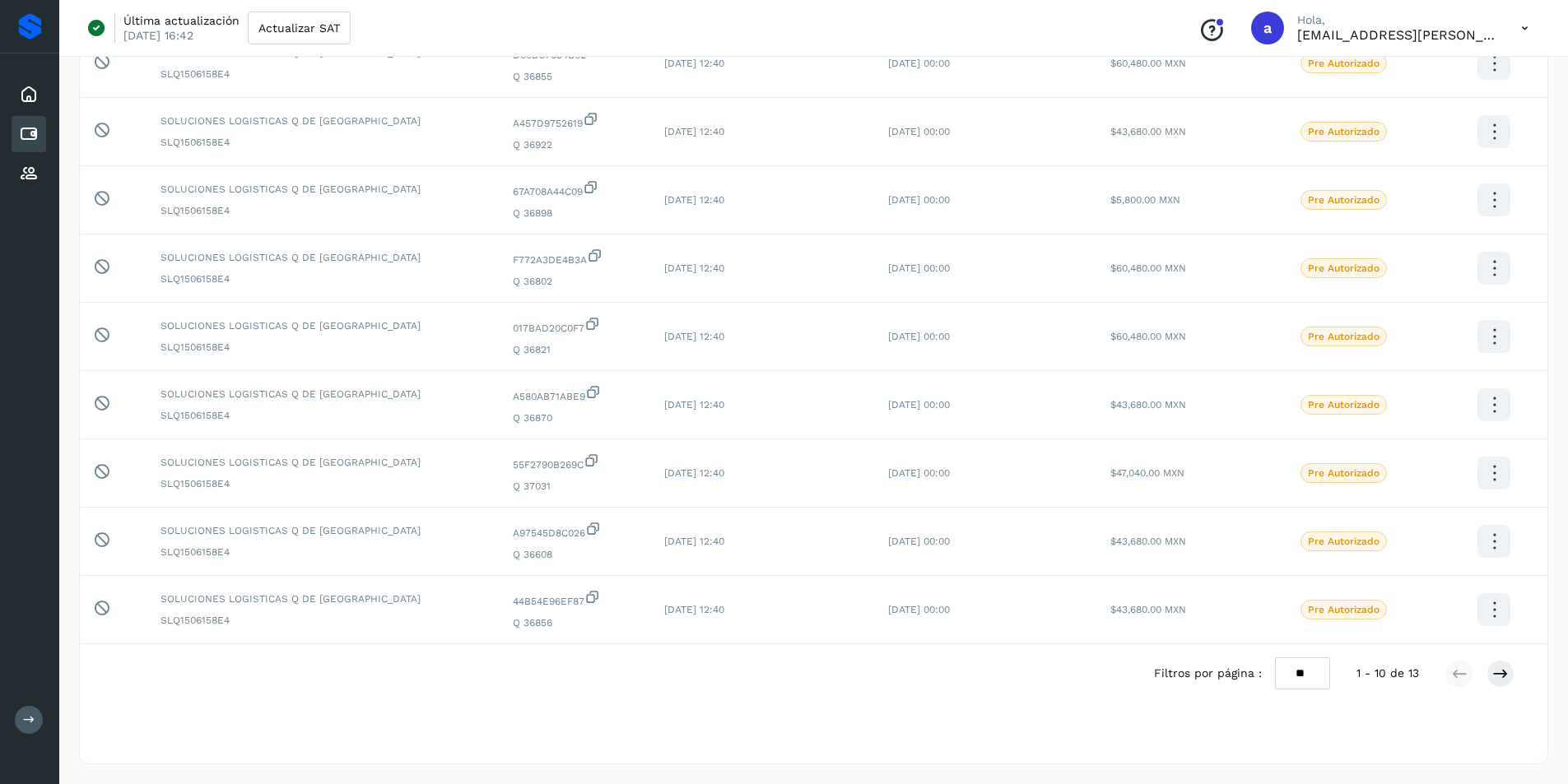
click at [1312, 670] on select "** ** **" at bounding box center [1302, 673] width 55 height 32
select select "**"
click at [1288, 657] on select "** ** **" at bounding box center [1302, 673] width 55 height 32
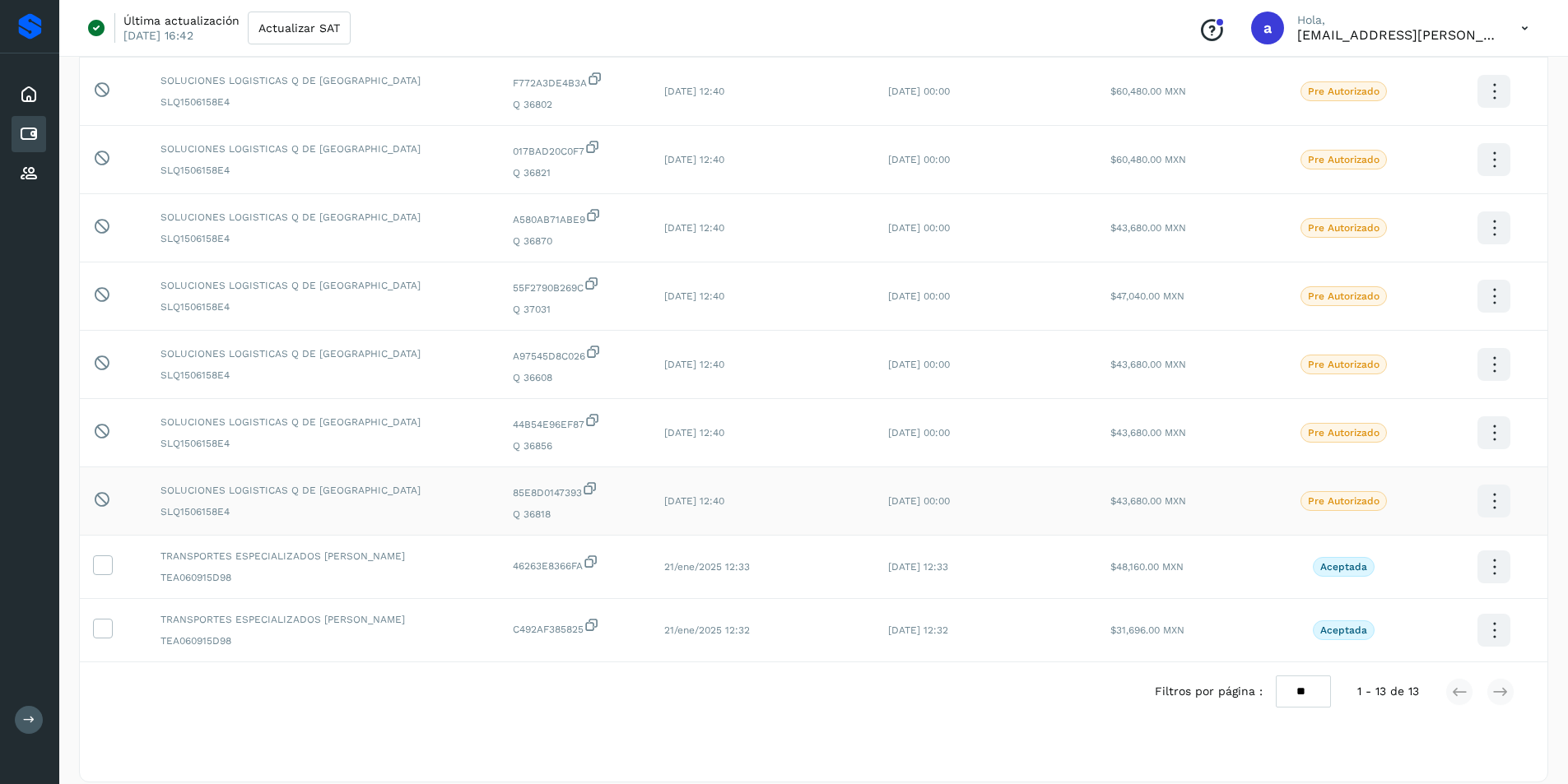
scroll to position [462, 0]
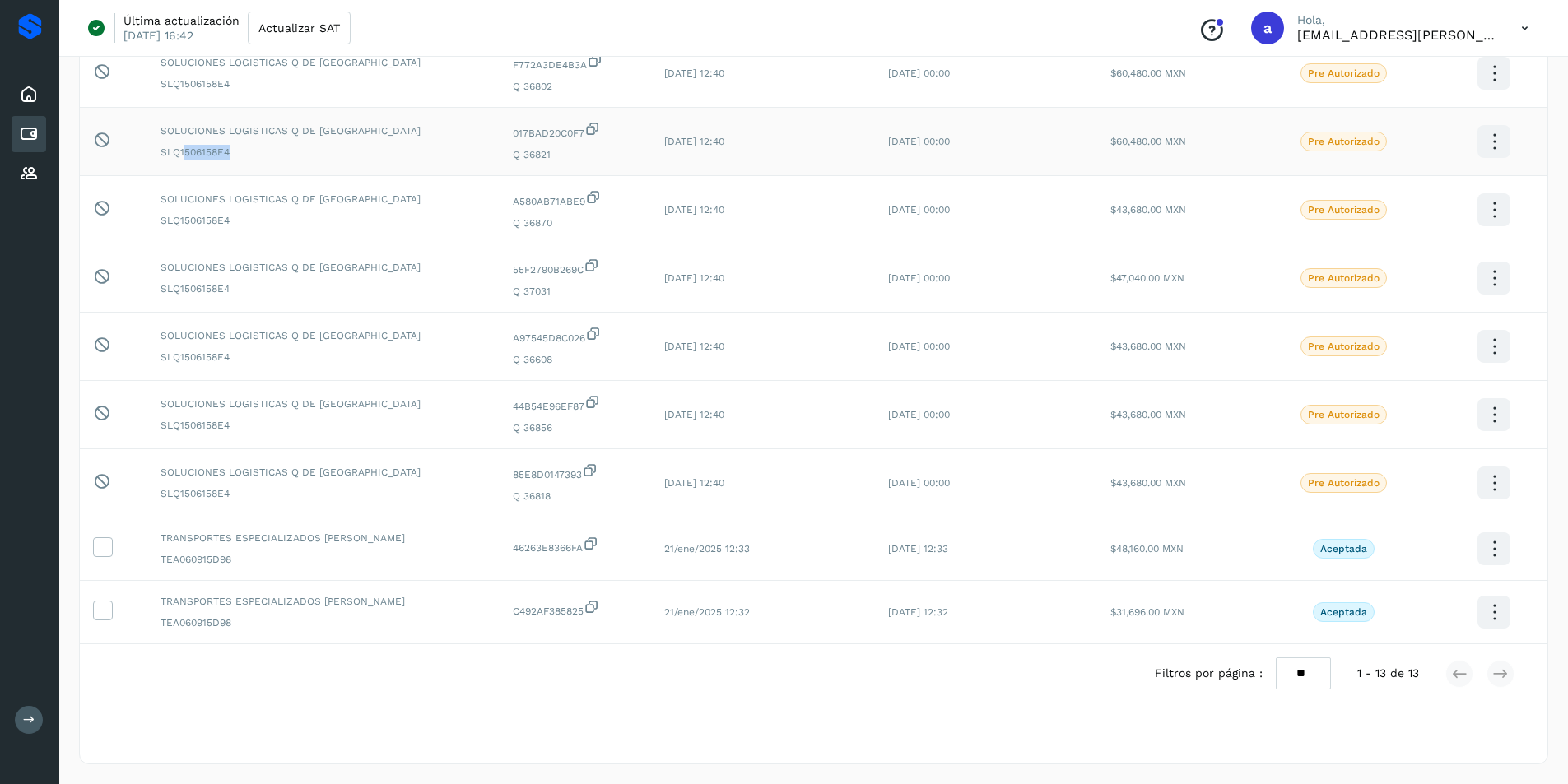
drag, startPoint x: 183, startPoint y: 152, endPoint x: 252, endPoint y: 151, distance: 69.0
click at [252, 151] on span "SLQ1506158E4" at bounding box center [323, 152] width 326 height 15
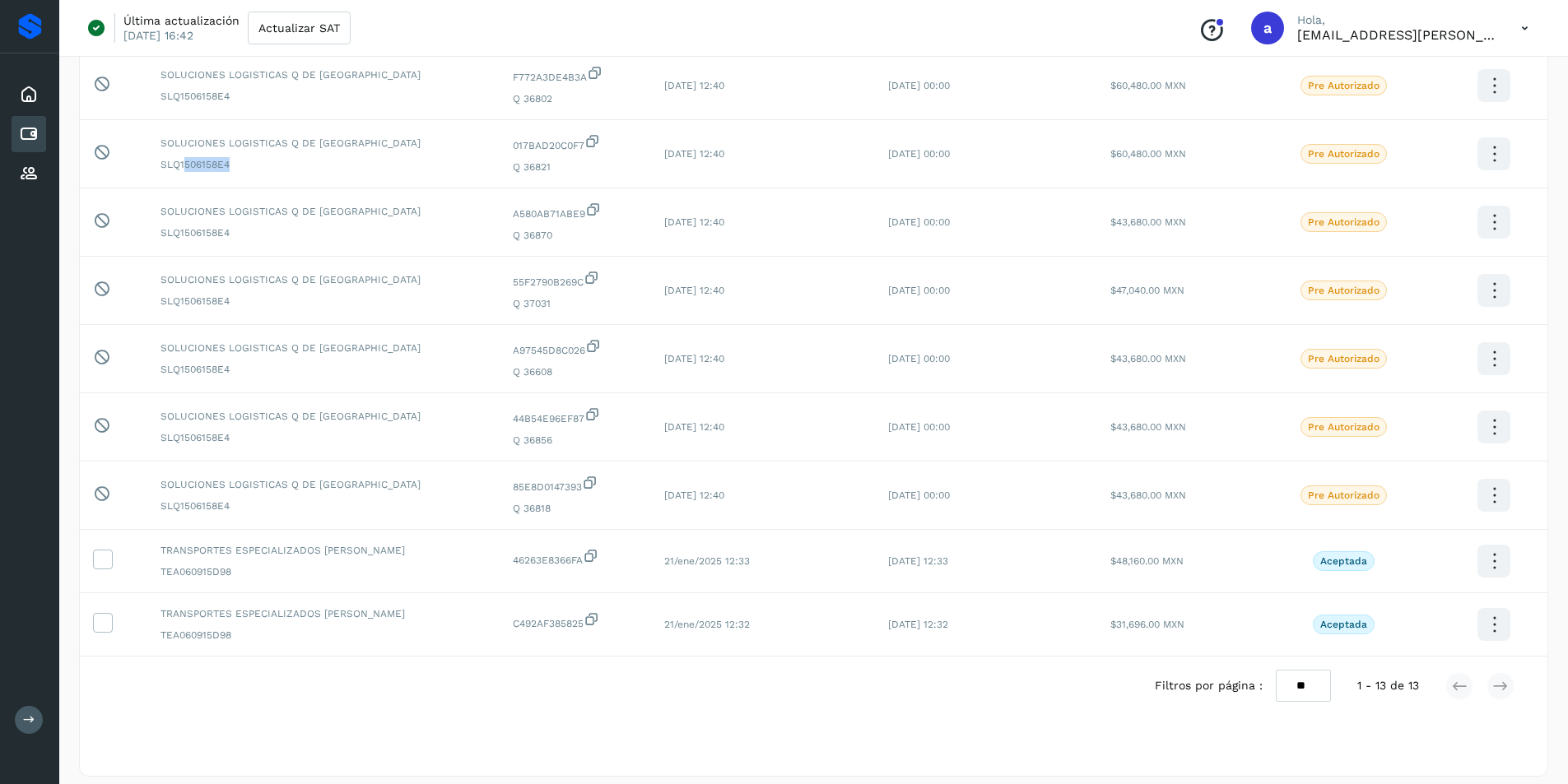
scroll to position [133, 0]
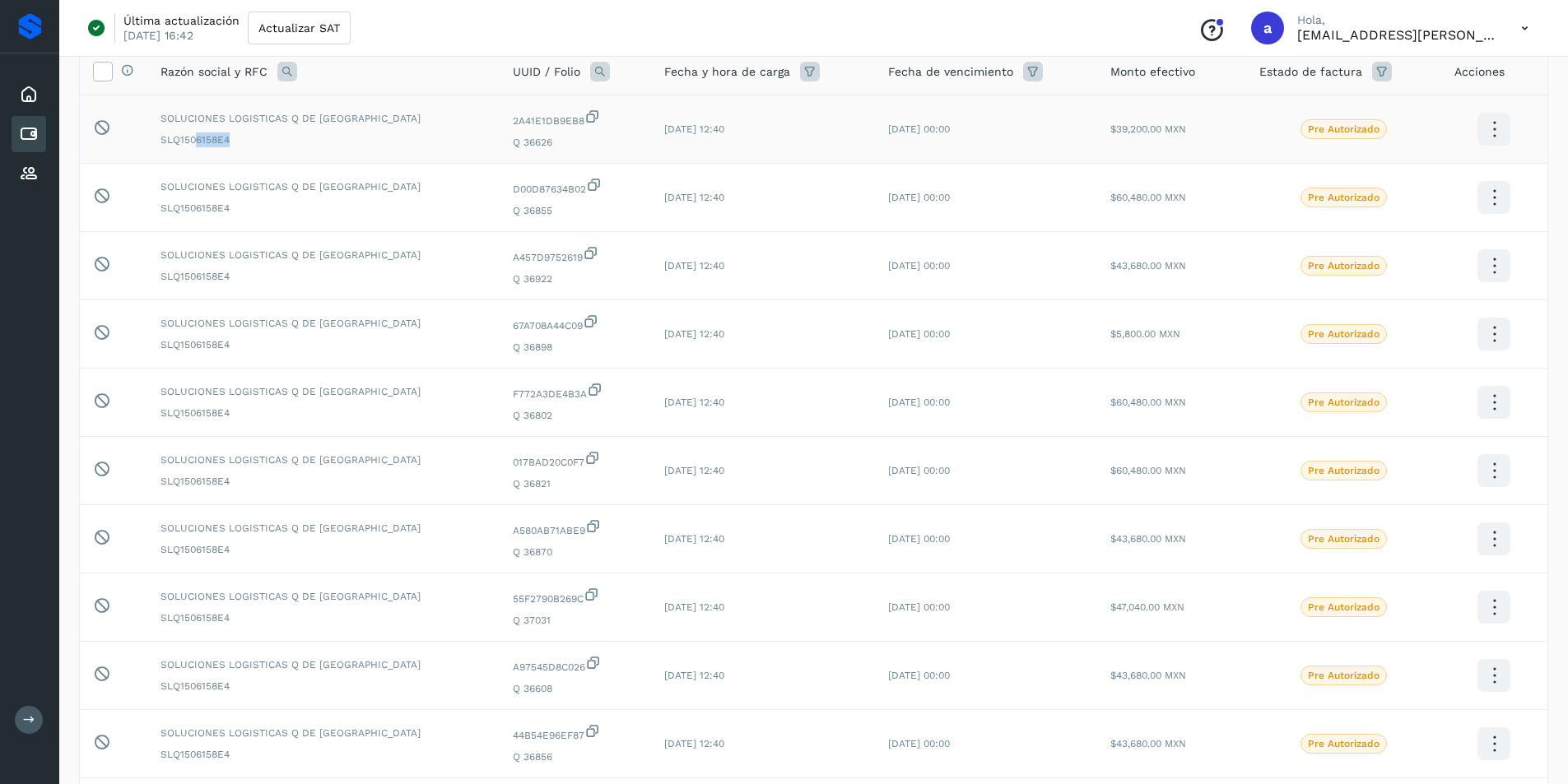
drag, startPoint x: 202, startPoint y: 135, endPoint x: 246, endPoint y: 138, distance: 44.1
click at [246, 138] on span "SLQ1506158E4" at bounding box center [323, 140] width 326 height 15
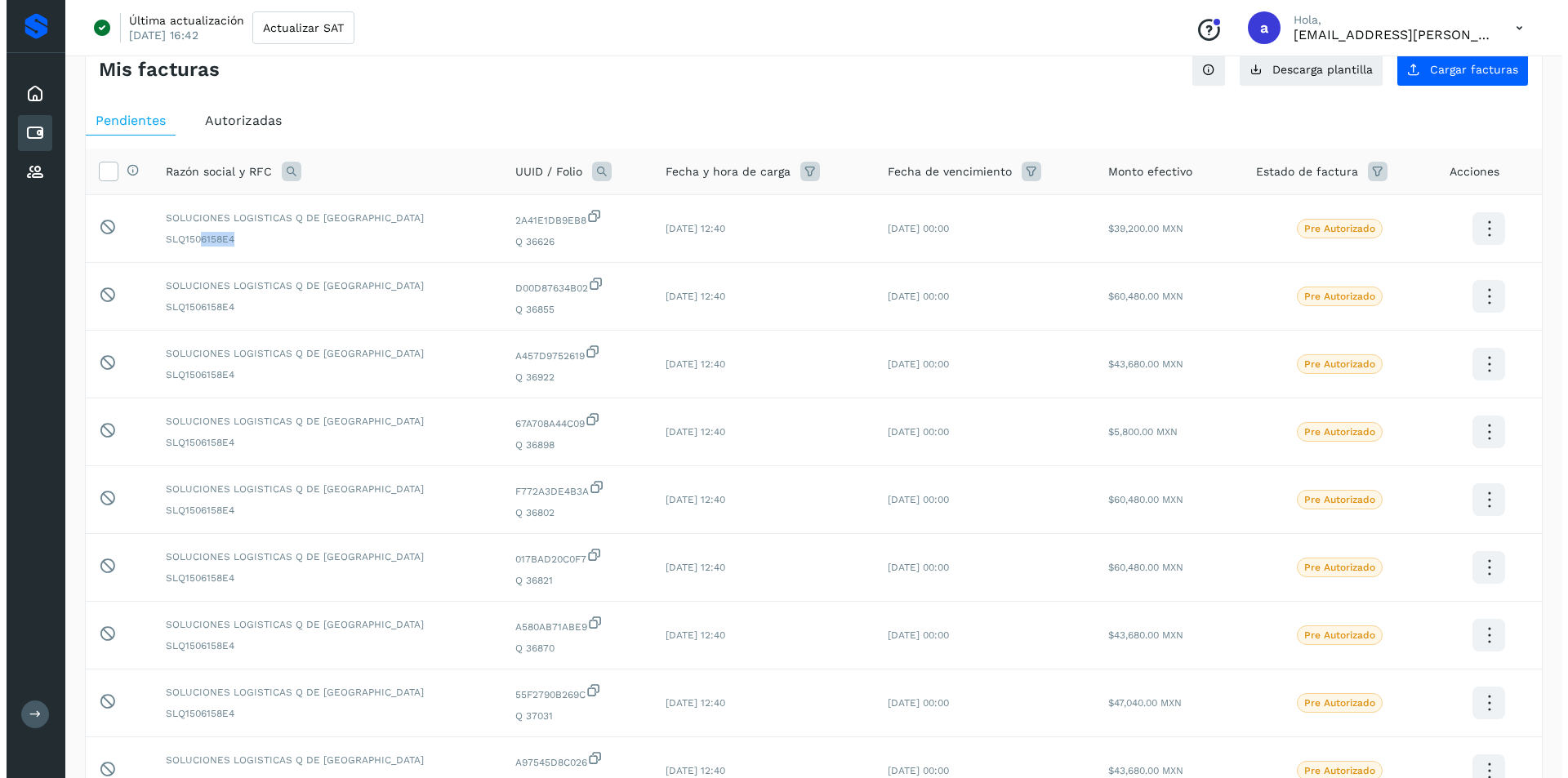
scroll to position [0, 0]
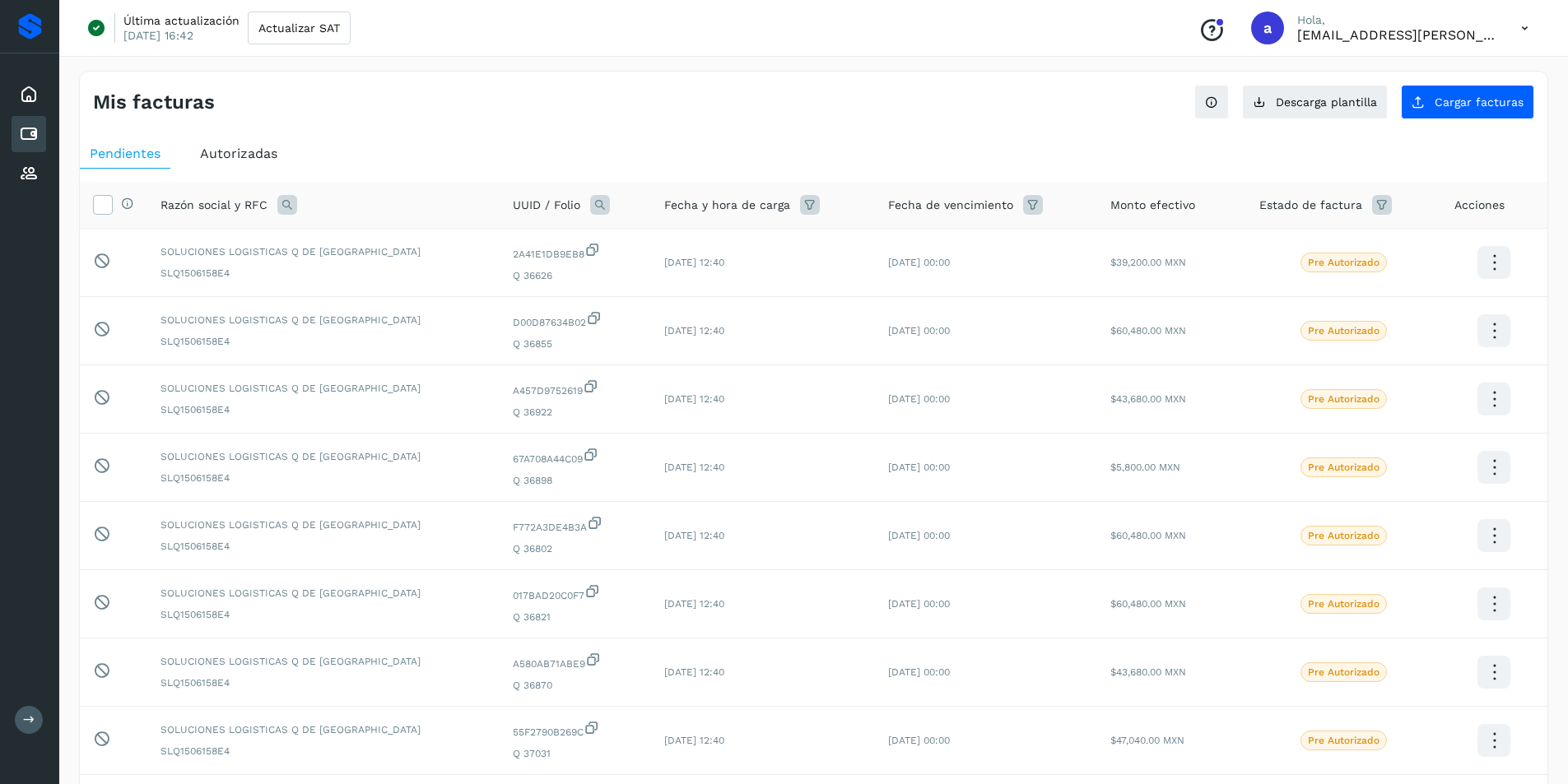
click at [1522, 24] on icon at bounding box center [1524, 28] width 34 height 34
click at [1378, 108] on div "Cerrar sesión" at bounding box center [1443, 106] width 196 height 31
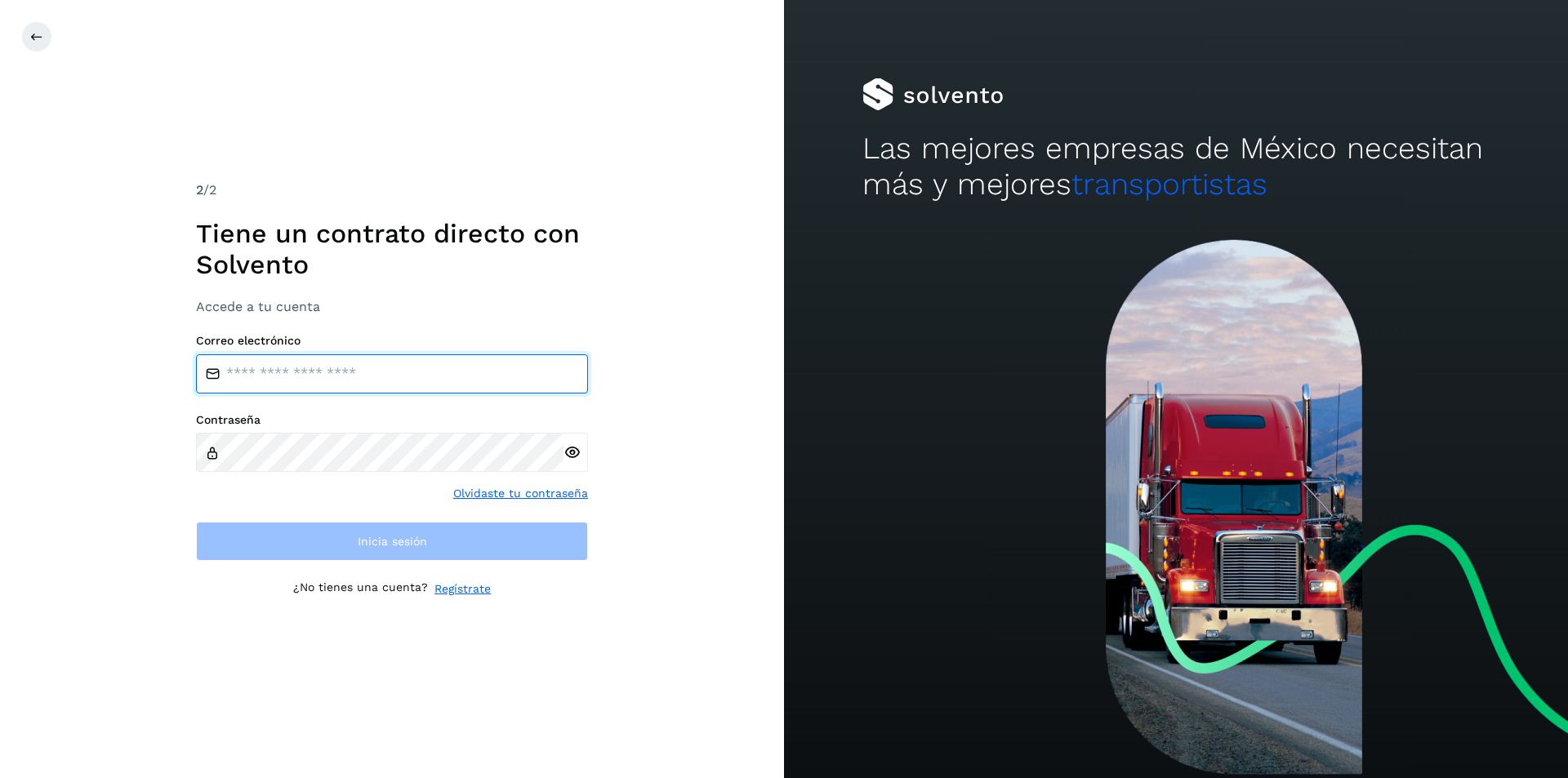
type input "**********"
